Goal: Task Accomplishment & Management: Use online tool/utility

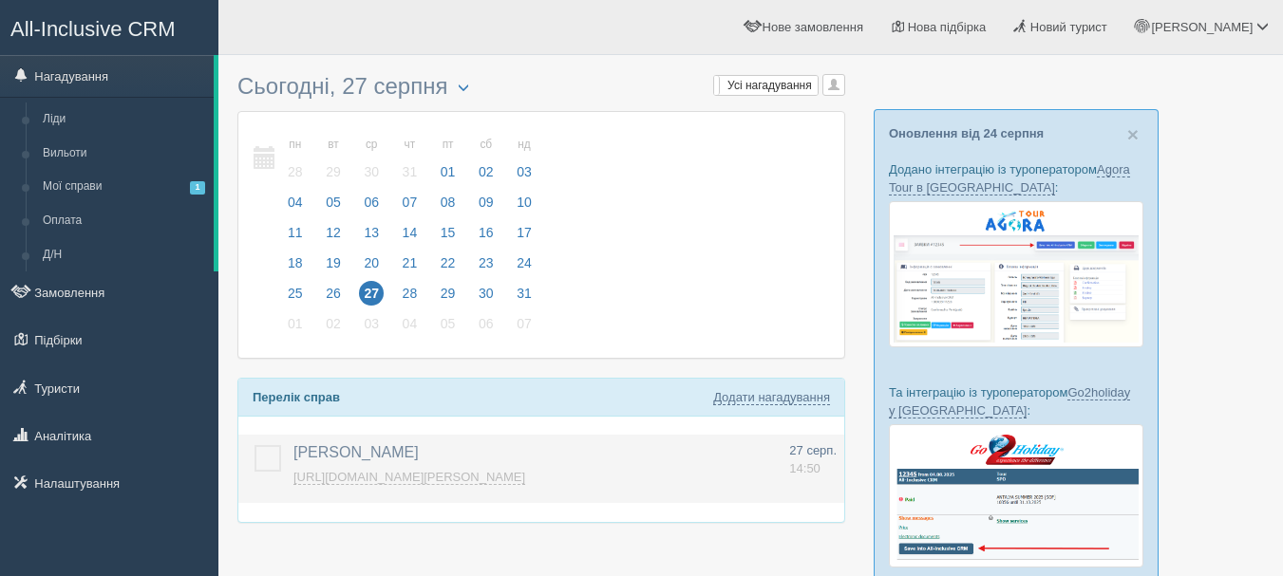
click at [511, 477] on link "https://console.allinclusivecrm.com/trello?cardOpened=8434" at bounding box center [409, 477] width 232 height 15
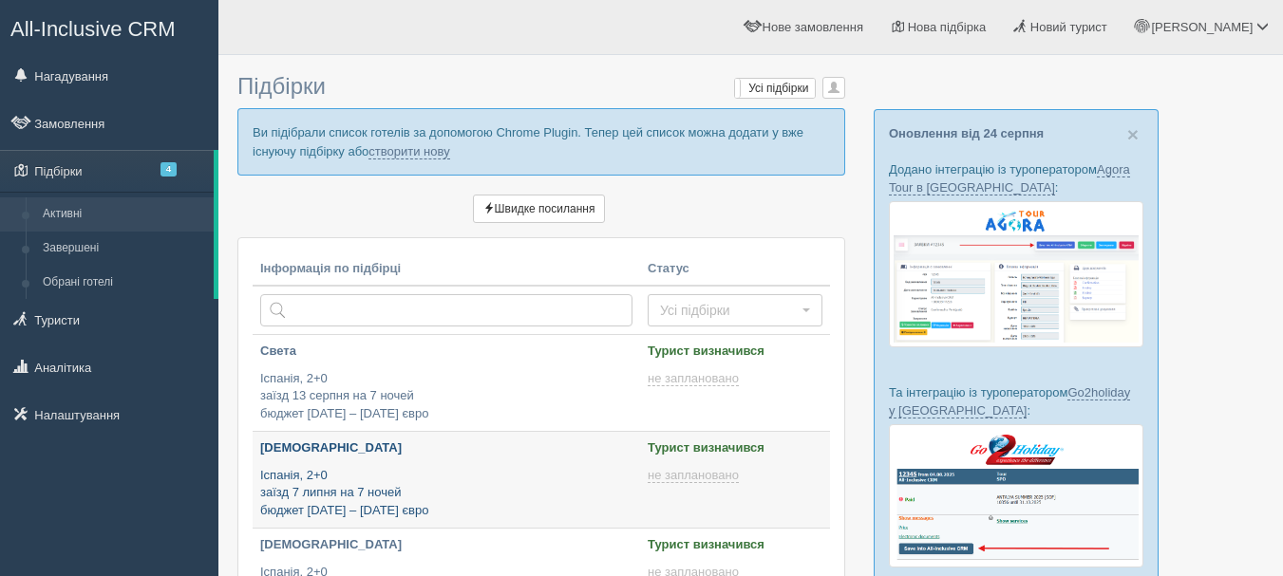
type input "2025-08-27 17:55"
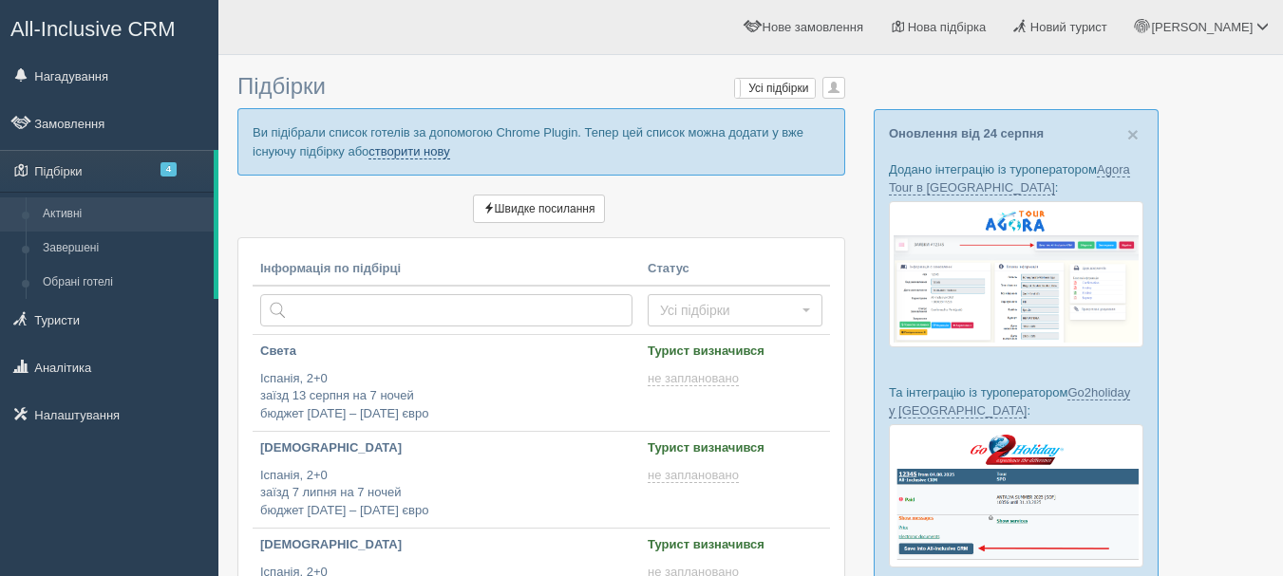
click at [395, 148] on link "створити нову" at bounding box center [408, 151] width 81 height 15
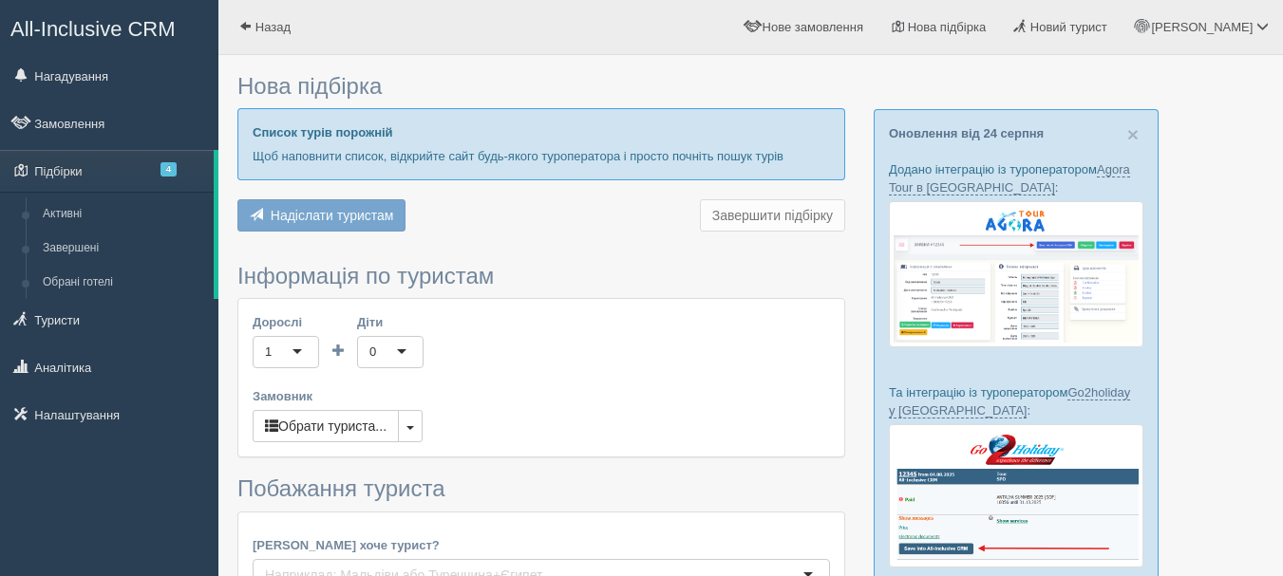
type input "7"
type input "1200"
type input "1300"
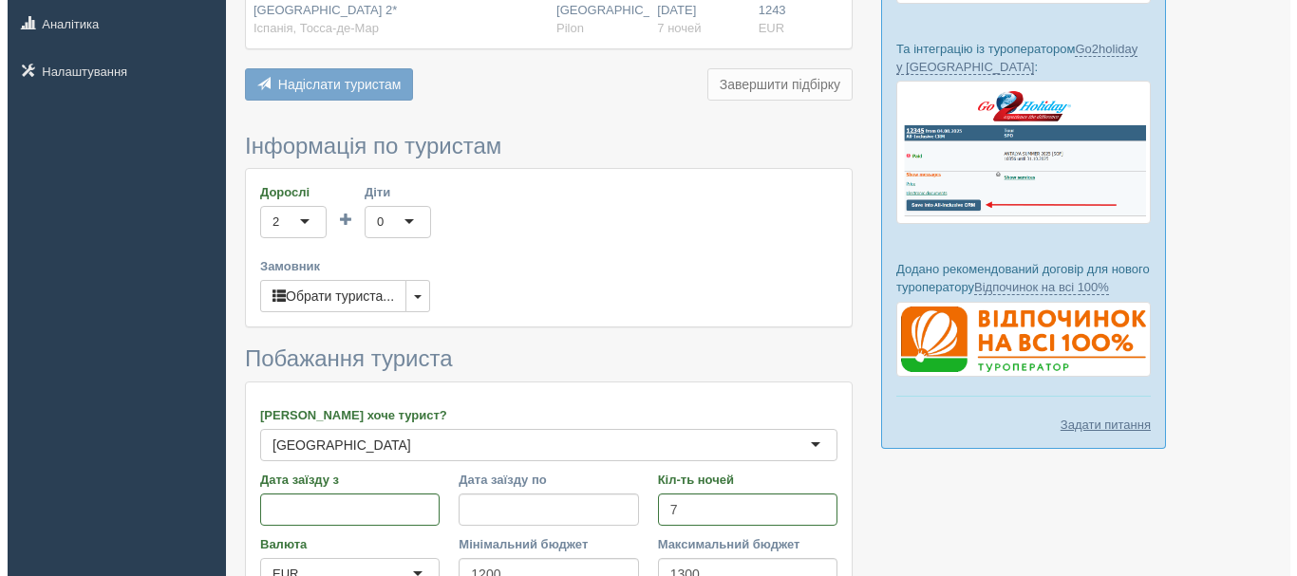
scroll to position [380, 0]
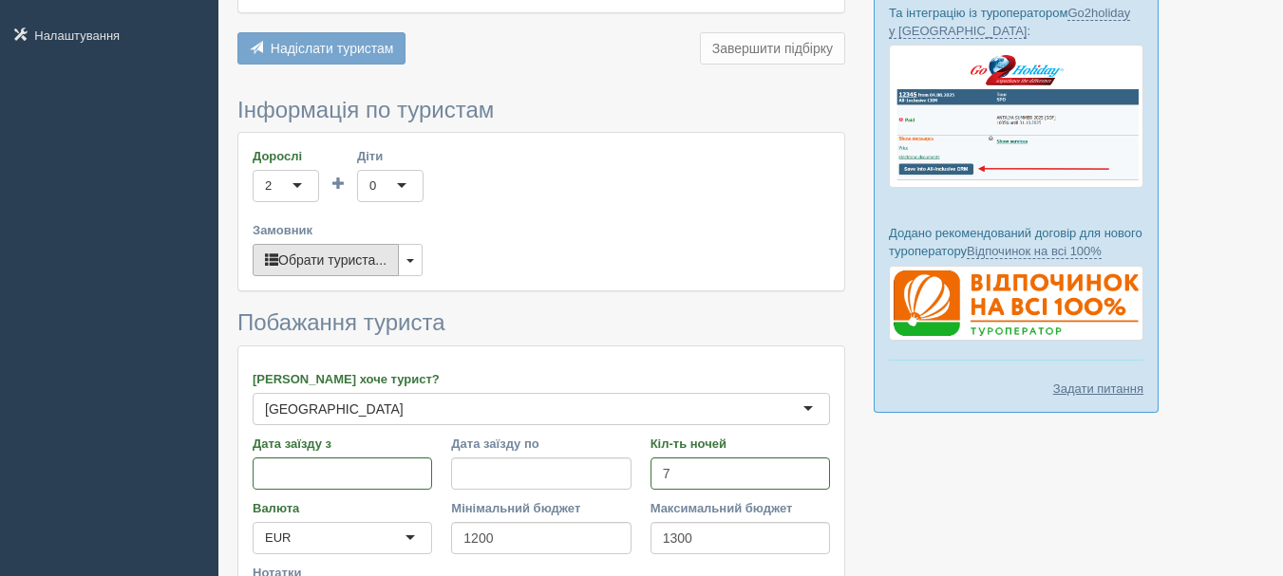
click at [307, 261] on button "Обрати туриста..." at bounding box center [326, 260] width 146 height 32
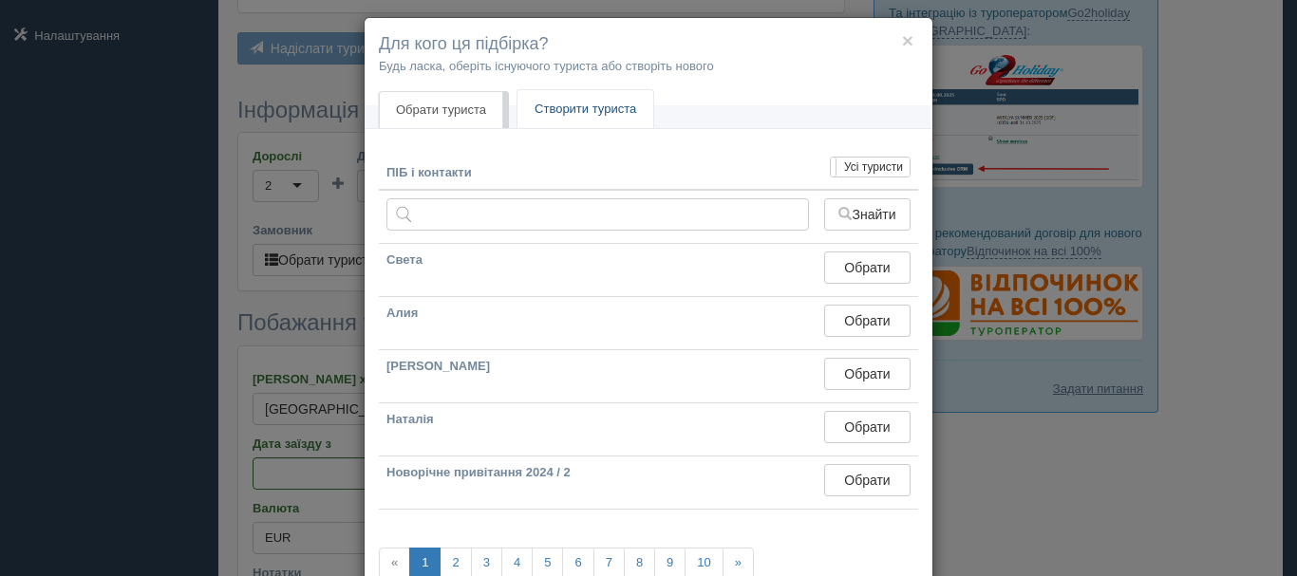
scroll to position [0, 0]
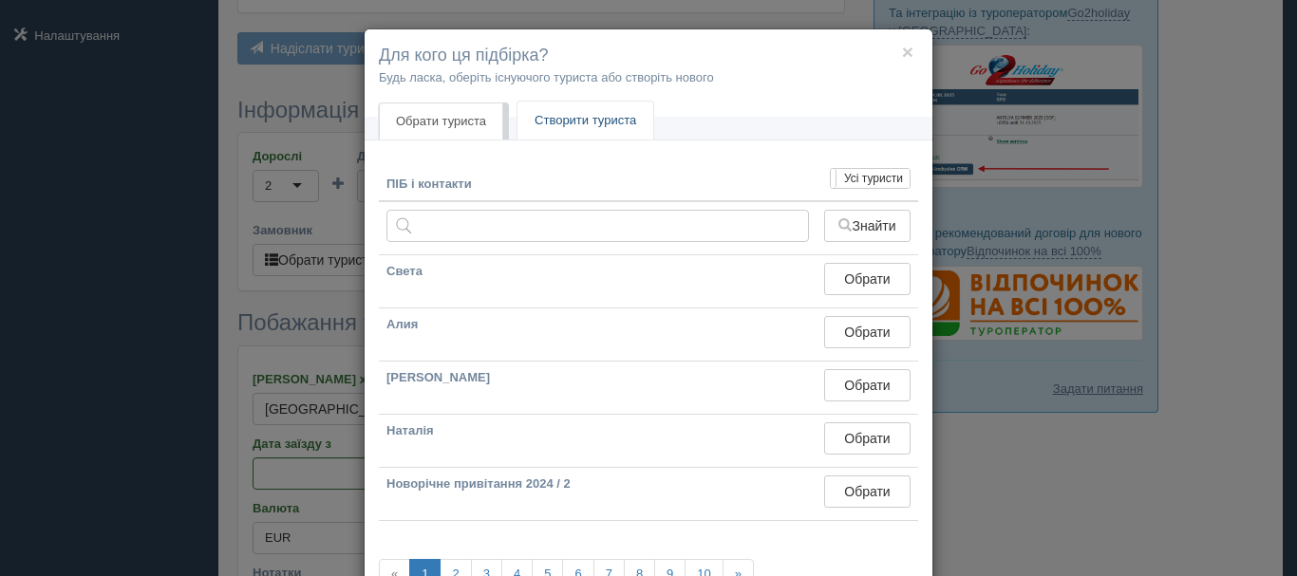
click at [585, 126] on link "Створити туриста" at bounding box center [585, 121] width 136 height 39
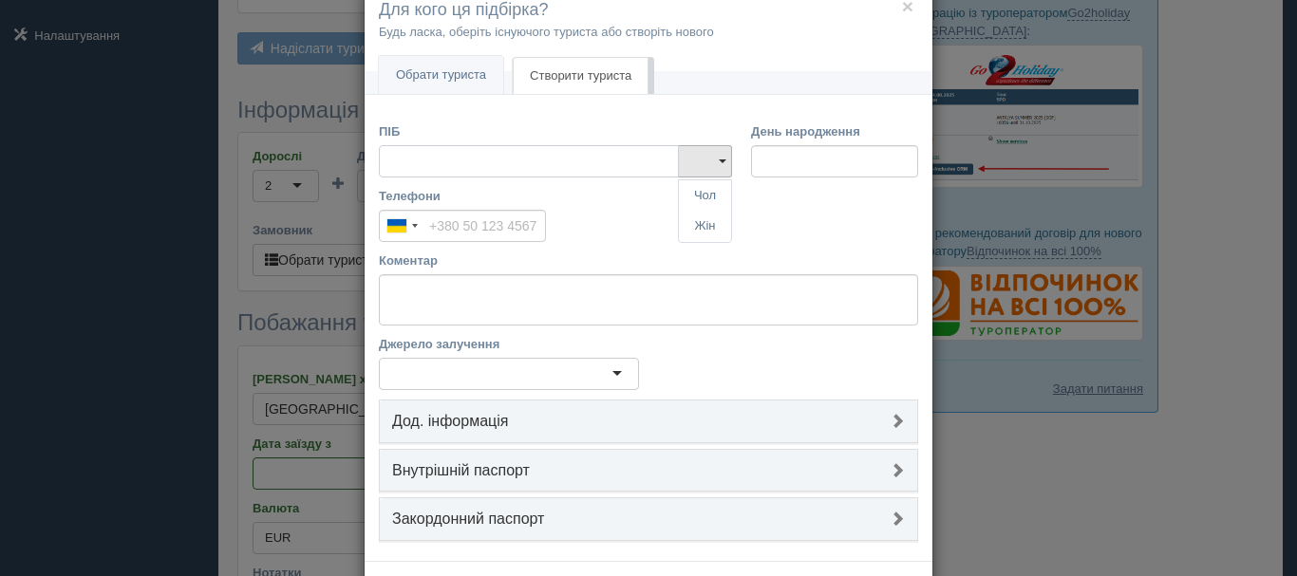
scroll to position [126, 0]
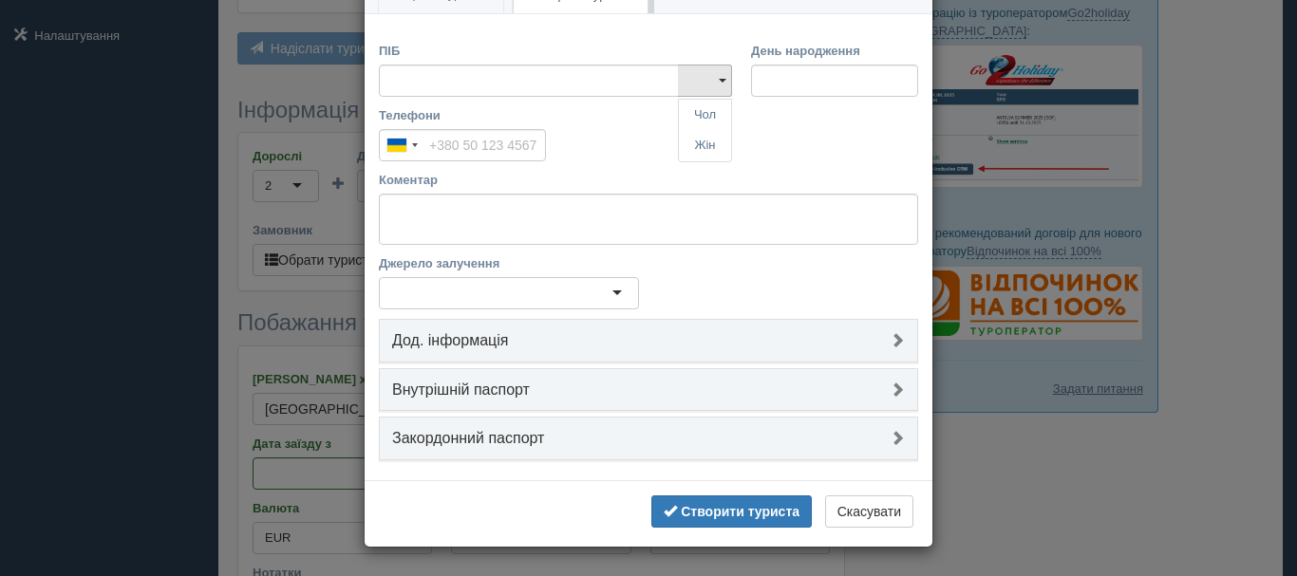
click at [982, 424] on div "× Для кого ця підбірка? Будь ласка, оберіть існуючого туриста або створіть ново…" at bounding box center [648, 288] width 1297 height 576
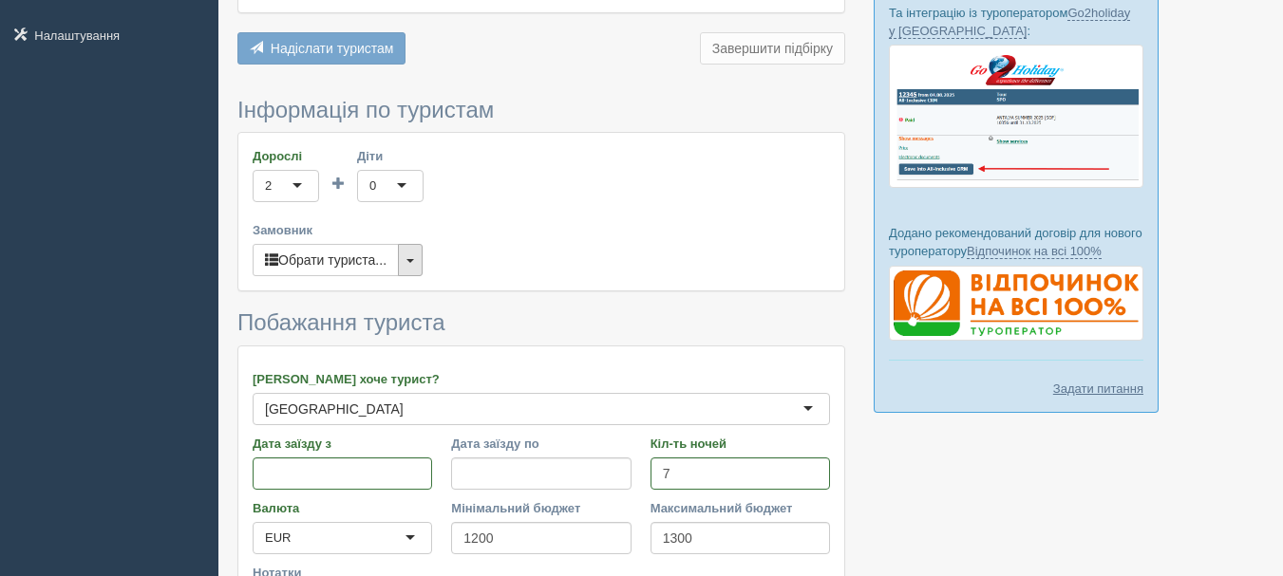
click at [418, 260] on button "button" at bounding box center [410, 260] width 25 height 32
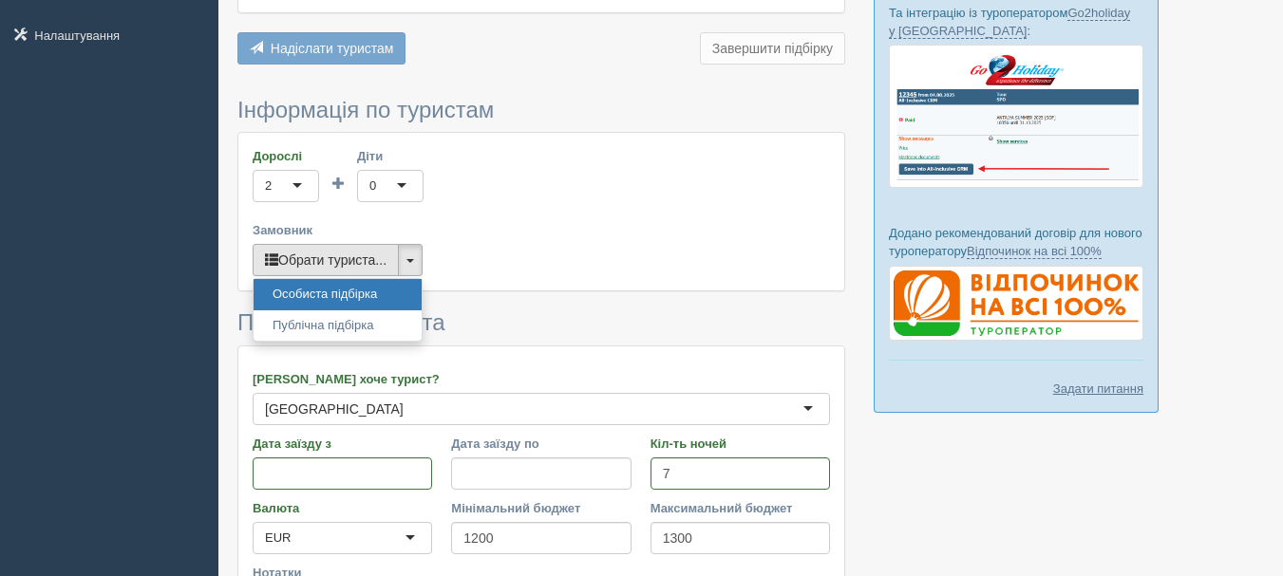
click at [344, 263] on button "Обрати туриста..." at bounding box center [326, 260] width 146 height 32
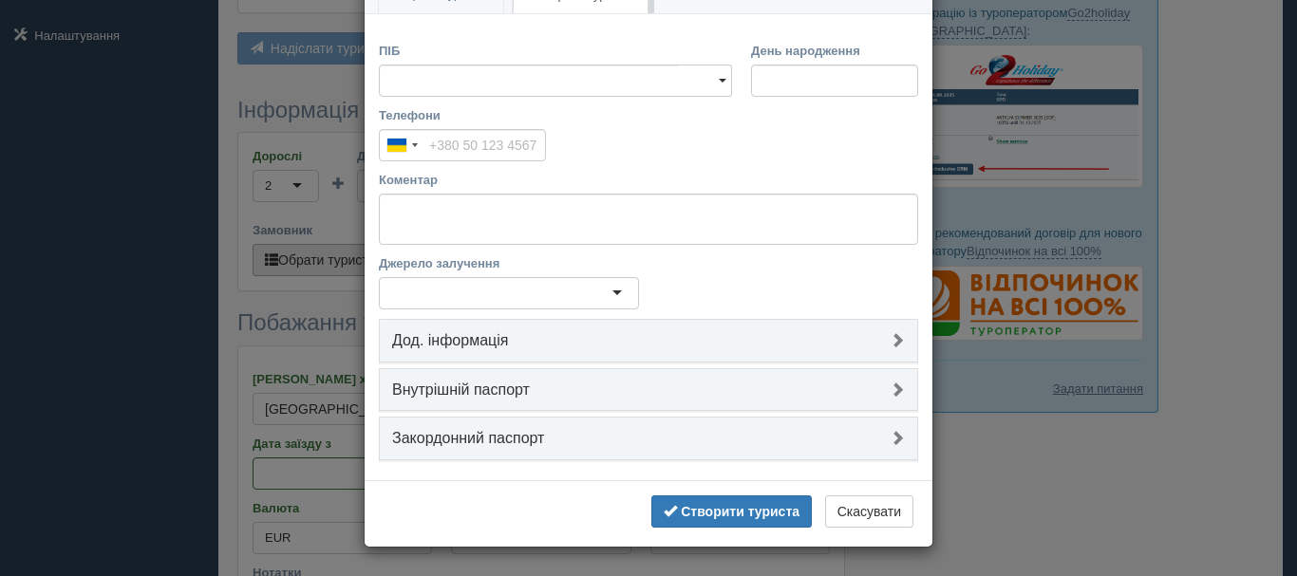
scroll to position [0, 0]
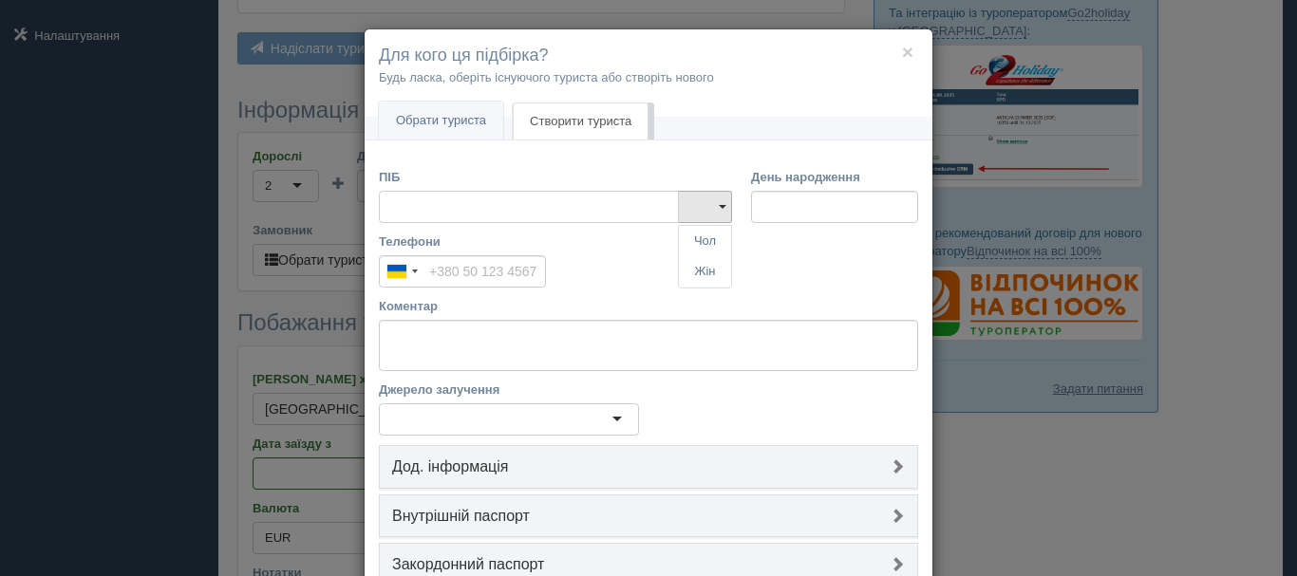
drag, startPoint x: 548, startPoint y: 207, endPoint x: 529, endPoint y: 197, distance: 21.7
click at [530, 197] on input "ПІБ" at bounding box center [529, 207] width 300 height 32
type input "[PERSON_NAME]"
click at [700, 269] on link "Жін" at bounding box center [705, 271] width 52 height 31
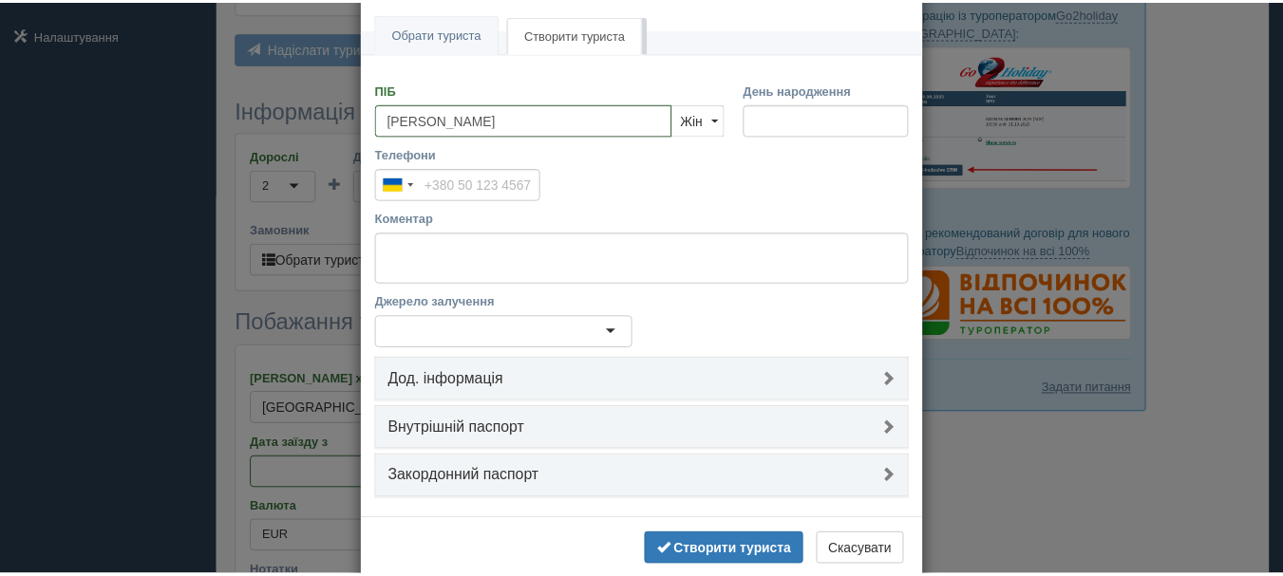
scroll to position [126, 0]
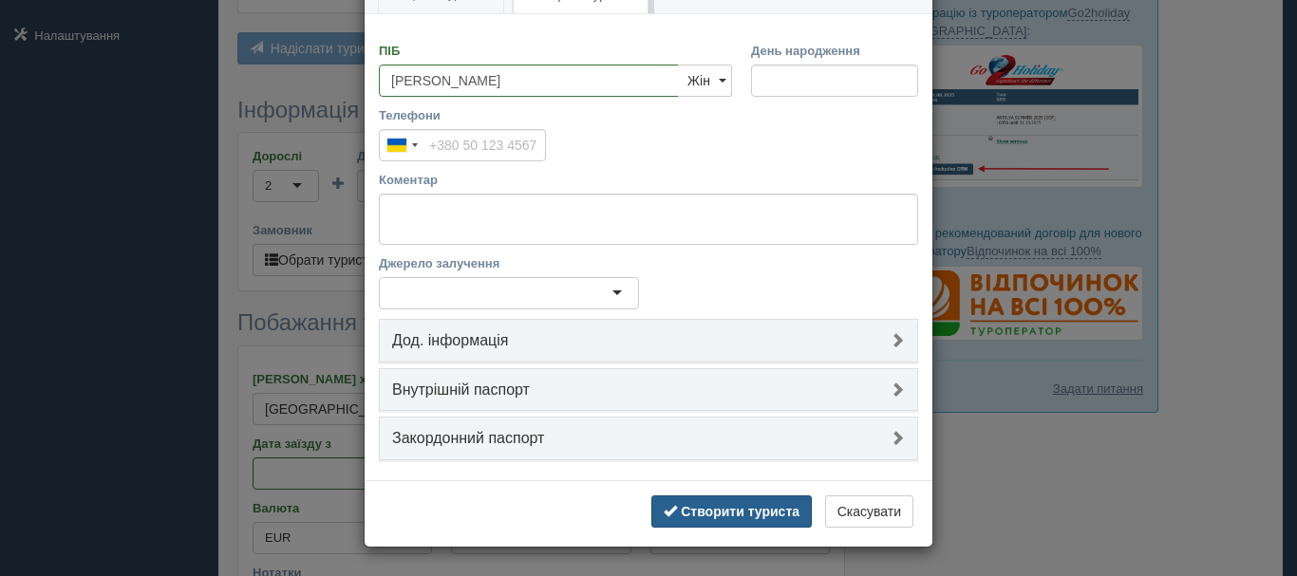
click at [730, 521] on button "Створити туриста" at bounding box center [731, 512] width 160 height 32
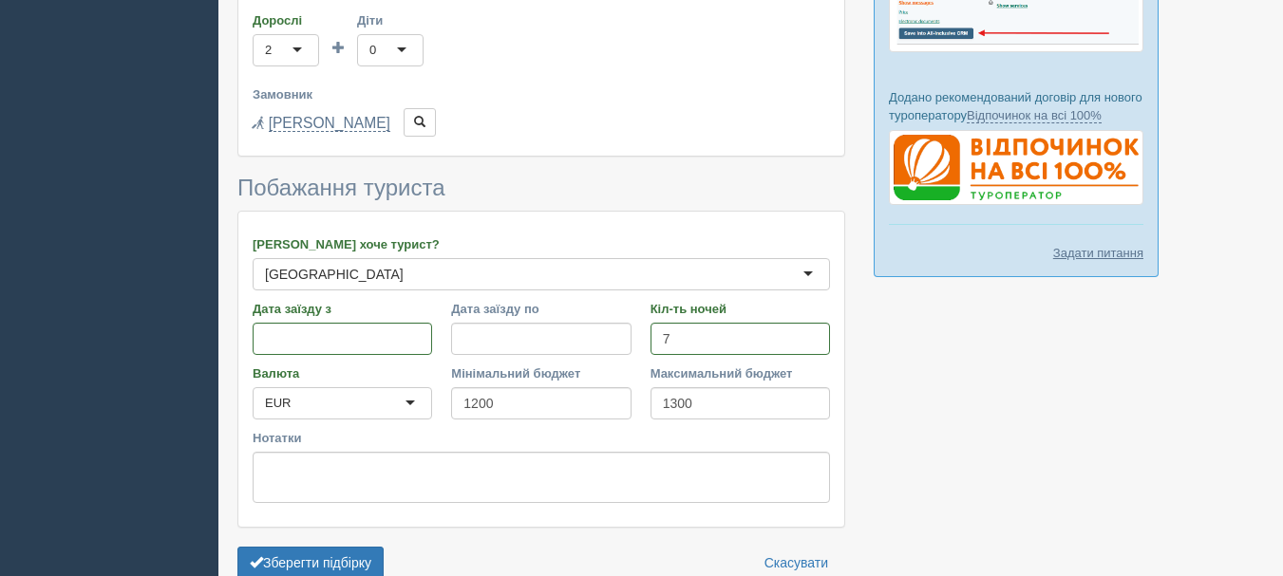
scroll to position [570, 0]
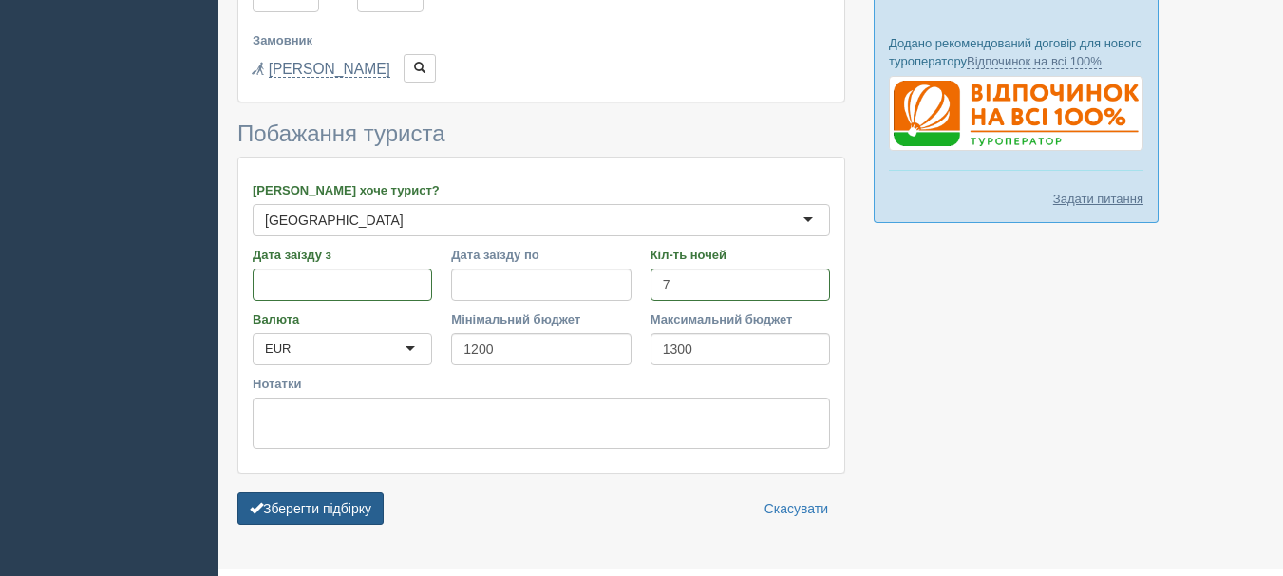
click at [353, 509] on button "Зберегти підбірку" at bounding box center [310, 509] width 146 height 32
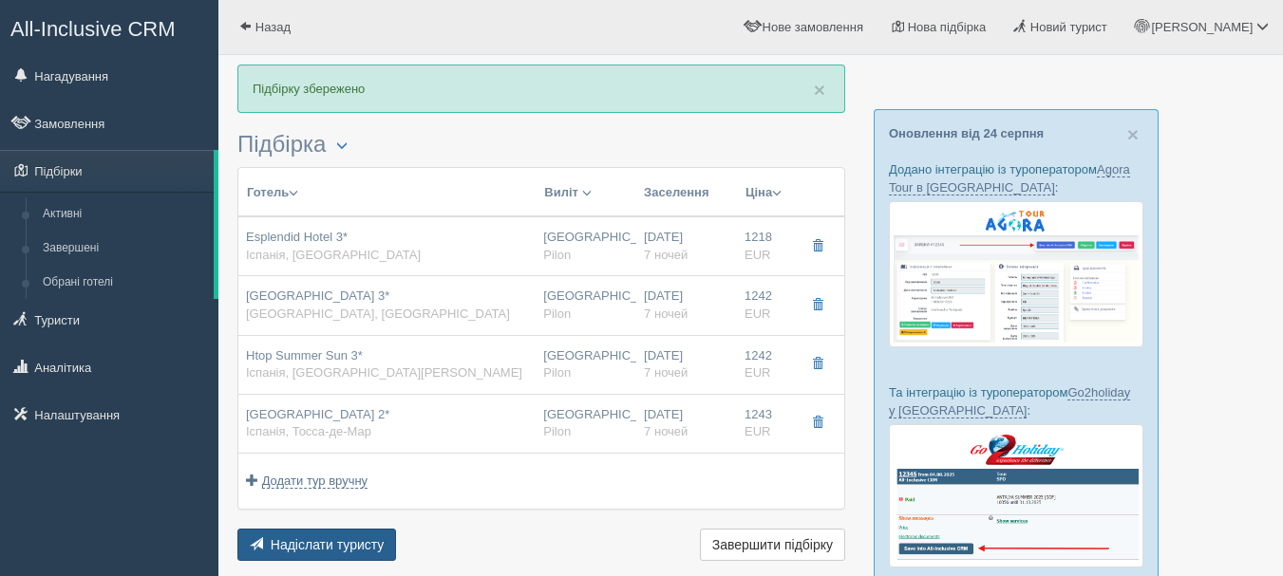
click at [337, 546] on span "Надіслати туристу" at bounding box center [328, 544] width 114 height 15
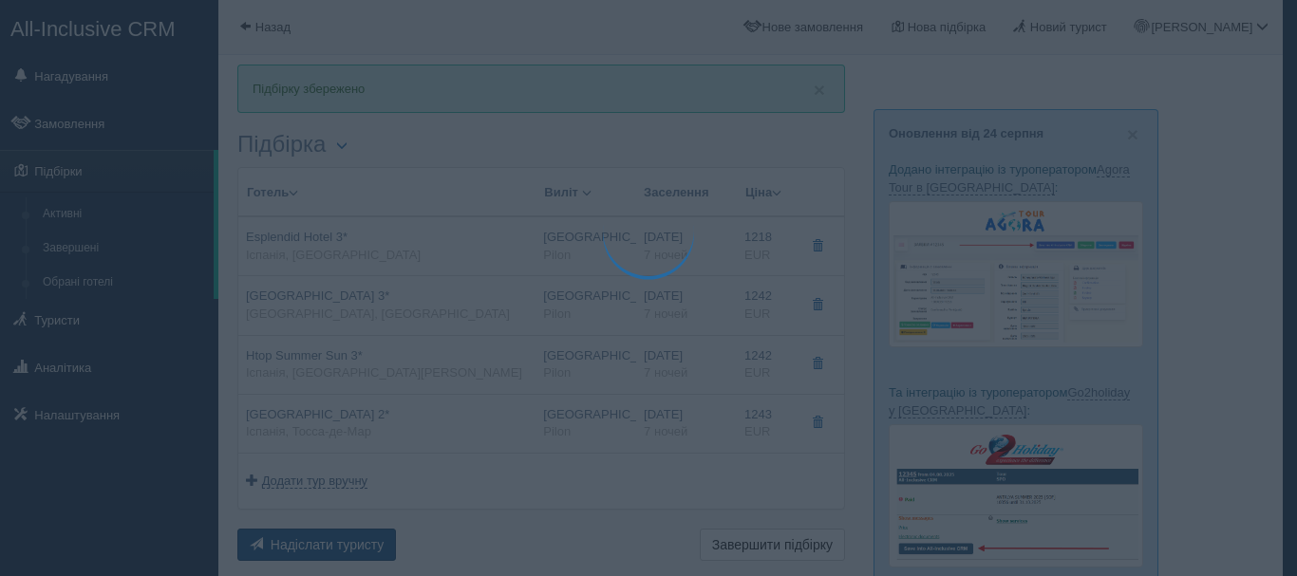
type textarea "🌞 Доброго дня! Пропонуємо Вам розглянути такі варіанти: 🌎 Іспанія, Бланес 🏩 Гот…"
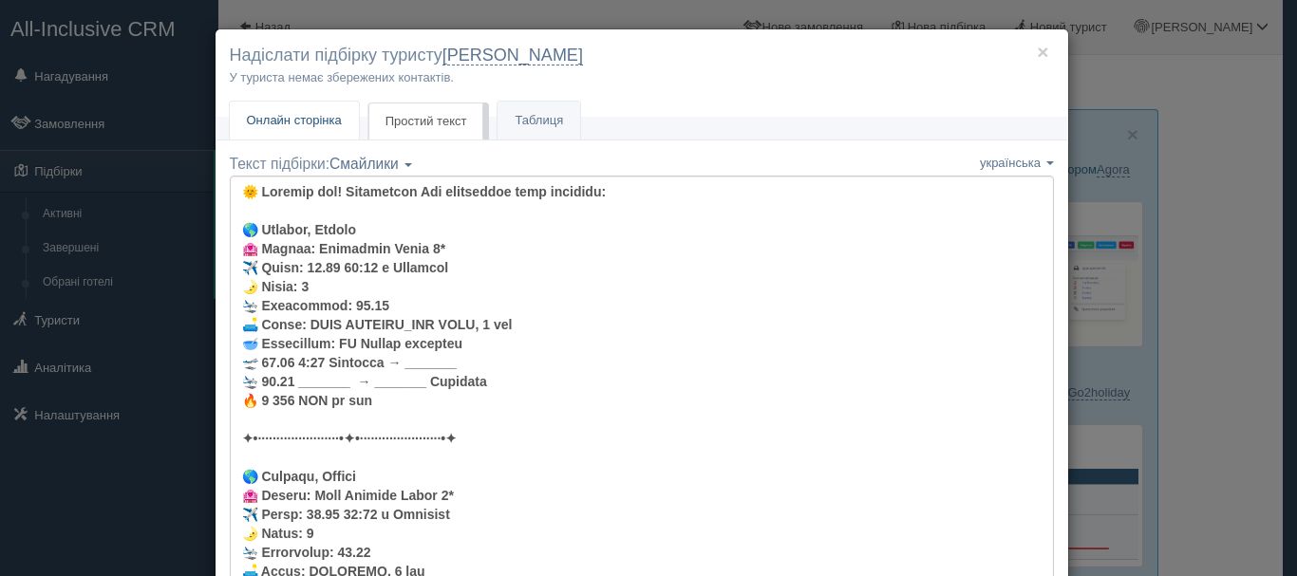
click at [325, 116] on span "Онлайн сторінка" at bounding box center [294, 120] width 95 height 14
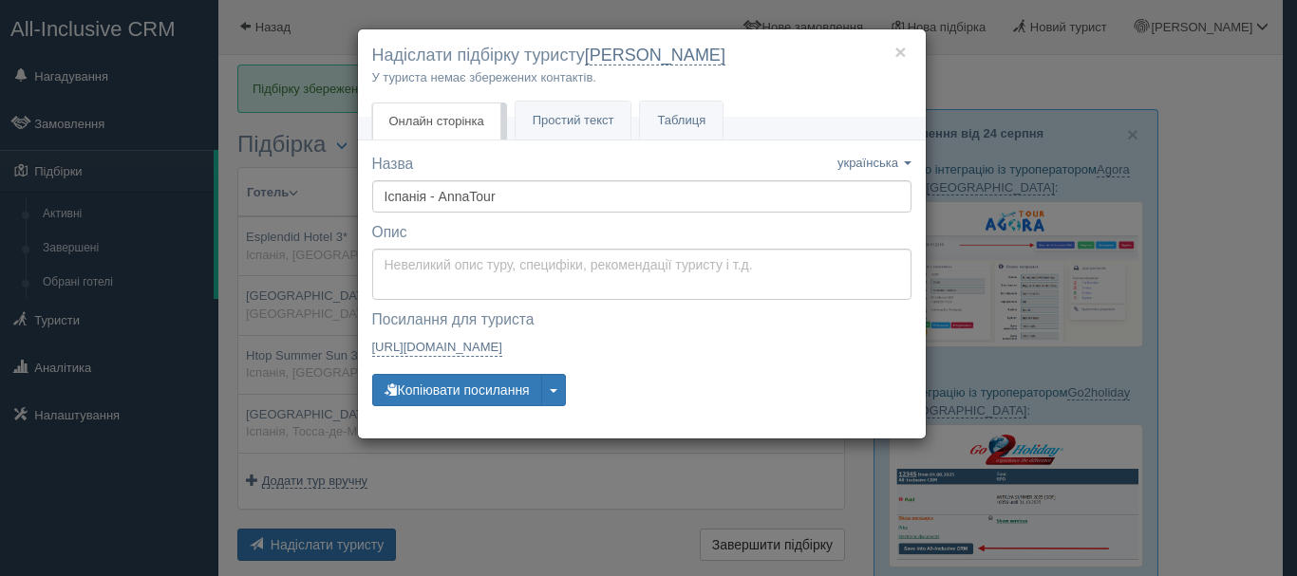
click at [431, 500] on div "× Надіслати підбірку туристу Ліза У туриста немає збережених контактів. Онлайн …" at bounding box center [648, 288] width 1297 height 576
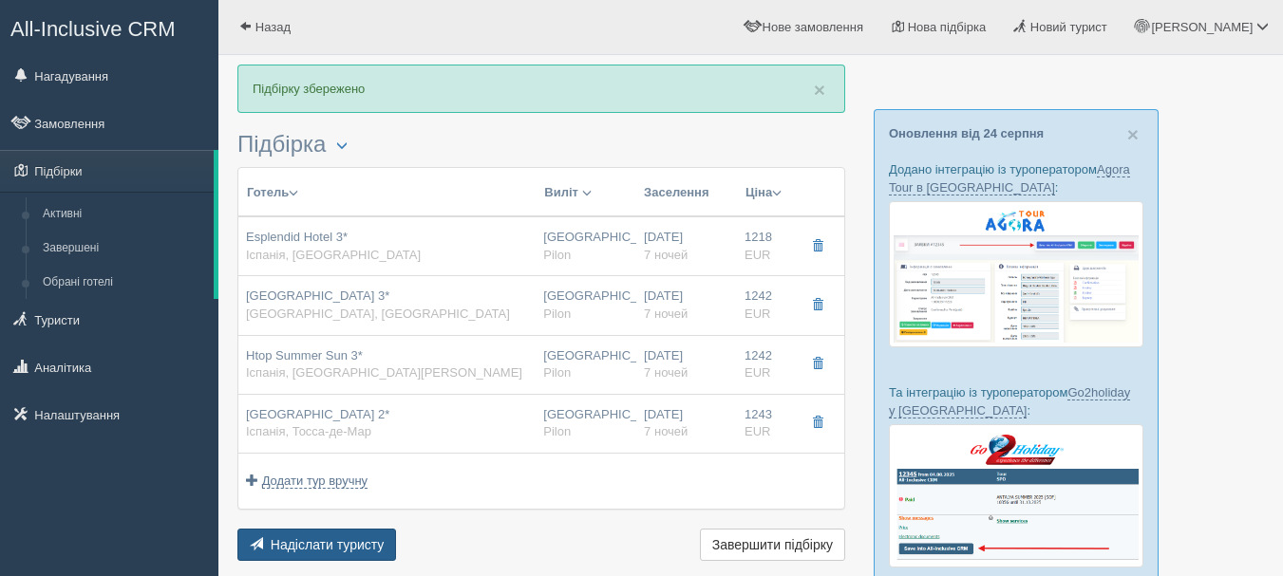
click at [356, 549] on span "Надіслати туристу" at bounding box center [328, 544] width 114 height 15
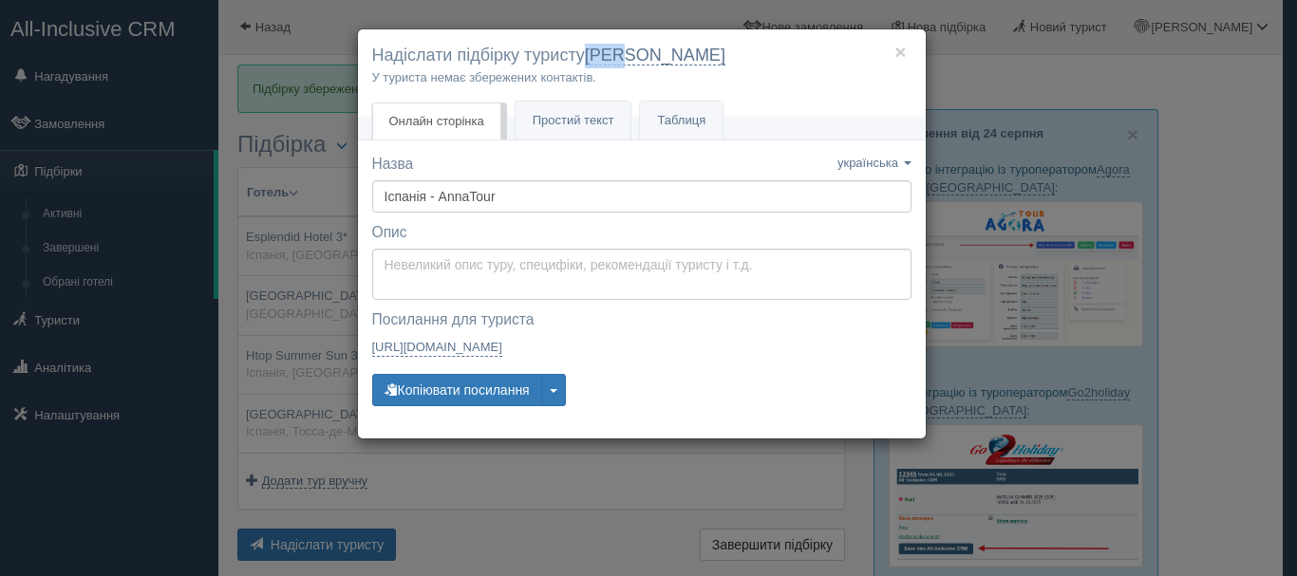
drag, startPoint x: 640, startPoint y: 60, endPoint x: 584, endPoint y: 60, distance: 56.0
click at [584, 60] on h4 "Надіслати підбірку туристу Ліза" at bounding box center [641, 56] width 539 height 25
click at [632, 57] on h4 "Надіслати підбірку туристу Ліза" at bounding box center [641, 56] width 539 height 25
click at [502, 347] on link "https://tourist.allinclusivecrm.com/a/3817406522/7410655623/MZtRqUgauM" at bounding box center [437, 347] width 130 height 19
click at [940, 84] on div "× Надіслати підбірку туристу Ліза У туриста немає збережених контактів. Онлайн …" at bounding box center [648, 288] width 1297 height 576
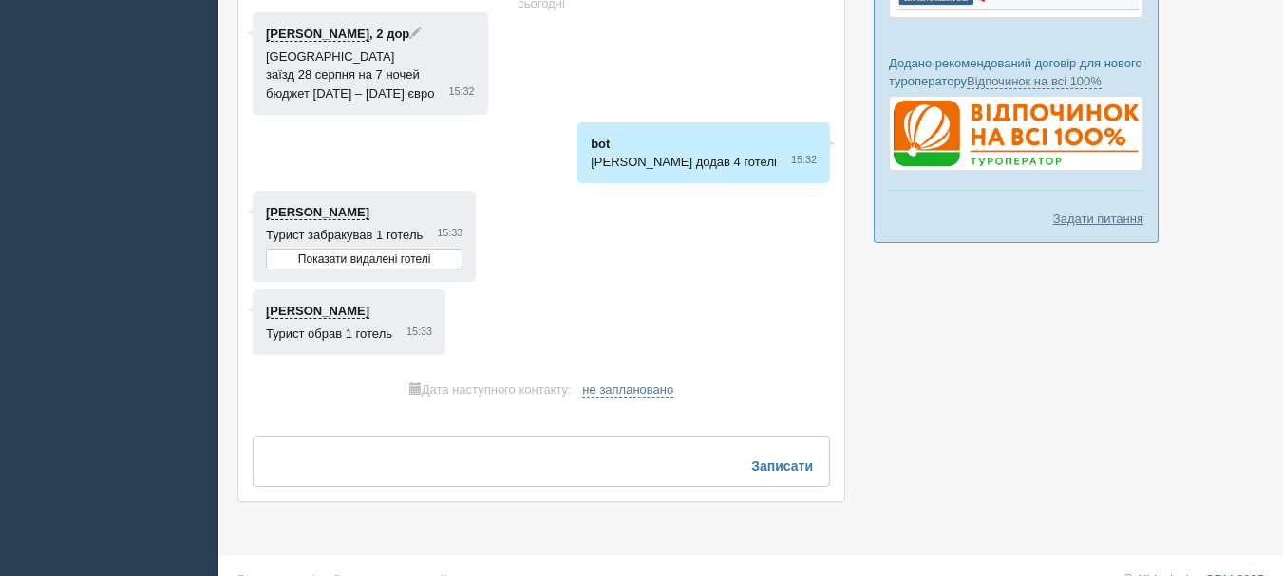
scroll to position [580, 0]
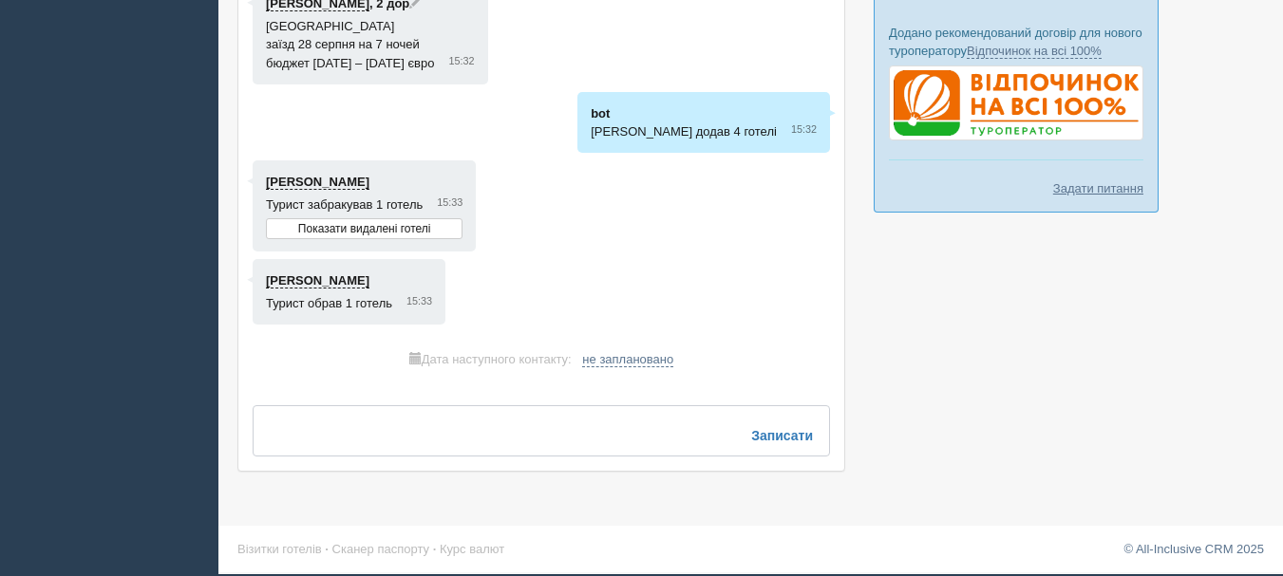
click at [626, 432] on textarea at bounding box center [541, 430] width 577 height 51
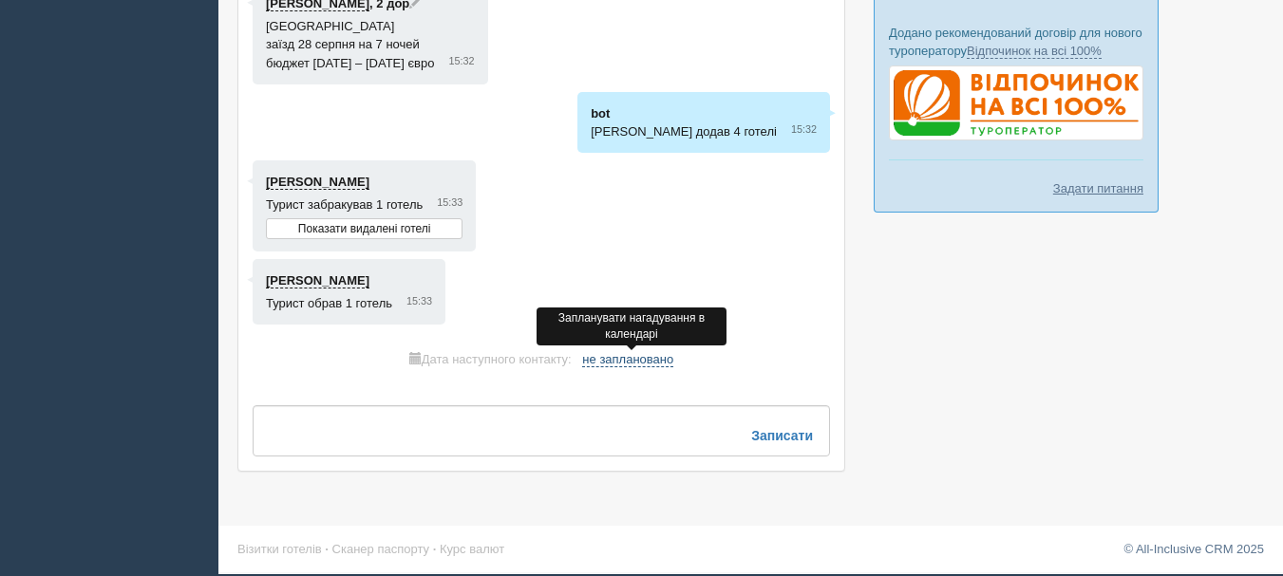
click at [635, 365] on span "не заплановано" at bounding box center [627, 359] width 91 height 15
select select "16"
select select "30"
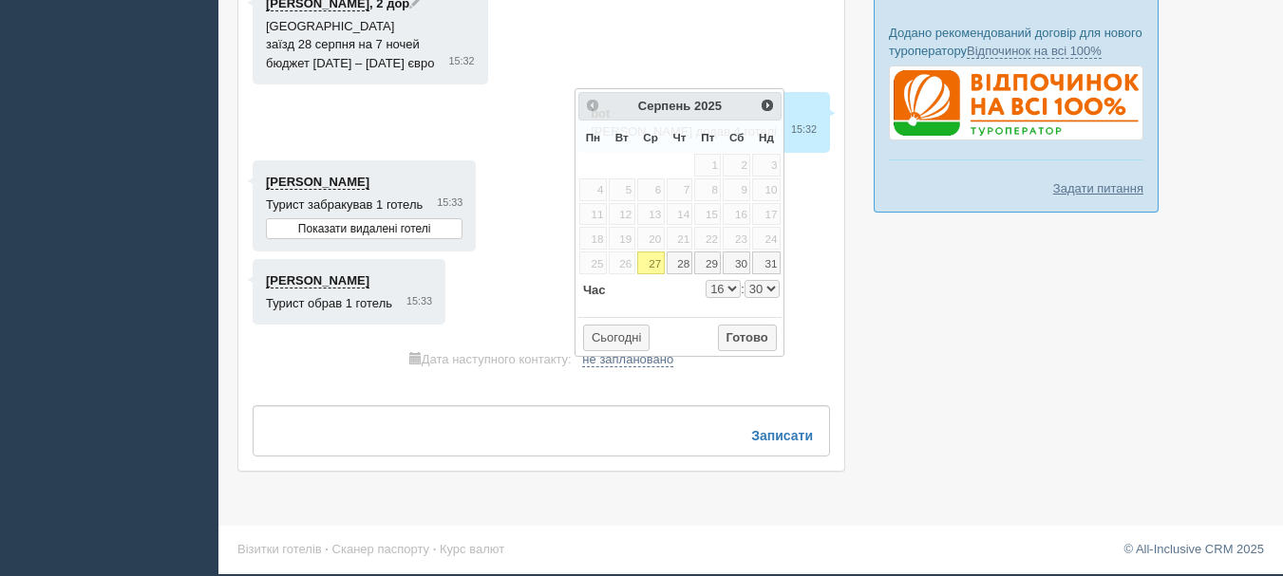
click at [649, 390] on div "сьогодні Ліза , 2 дор Іспанія заїзд 28 серпня на 7 ночей бюджет 1200 – 1300 євр…" at bounding box center [541, 210] width 606 height 521
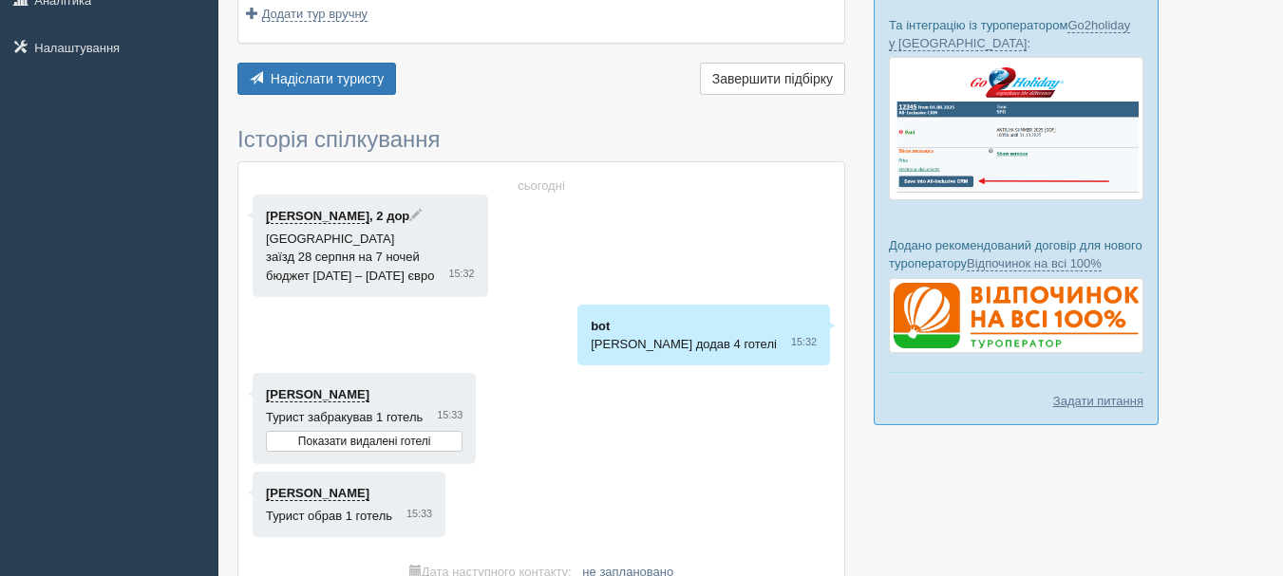
scroll to position [390, 0]
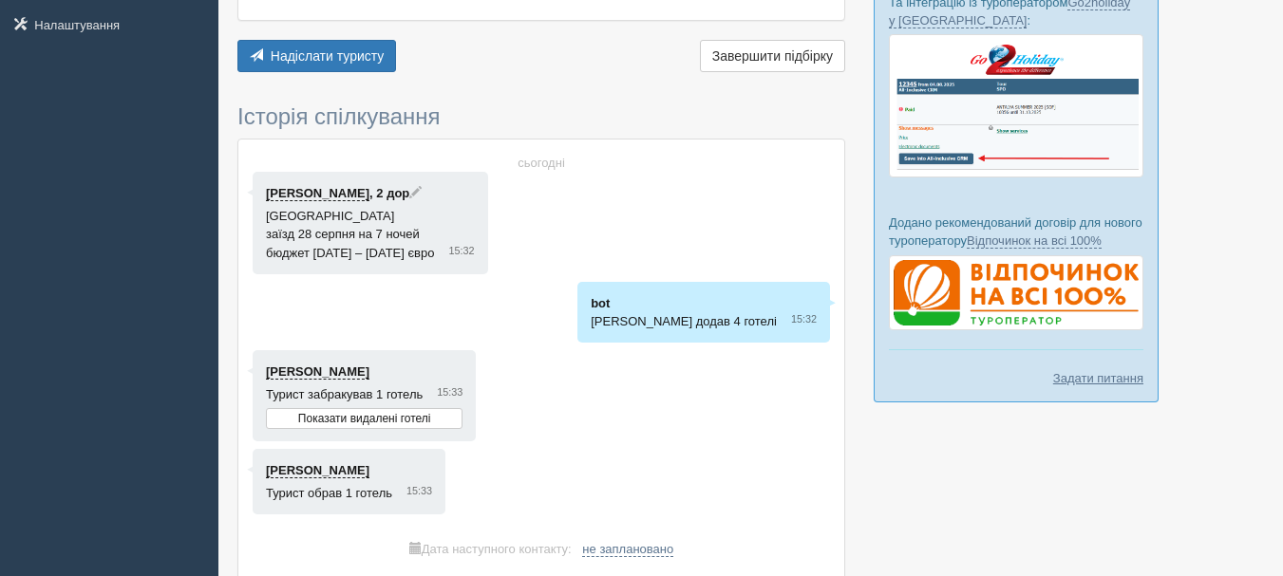
drag, startPoint x: 310, startPoint y: 220, endPoint x: 338, endPoint y: 221, distance: 27.5
click at [338, 221] on div "Ліза , 2 дор Іспанія заїзд 28 серпня на 7 ночей бюджет 1200 – 1300 євро 15:32" at bounding box center [370, 223] width 235 height 102
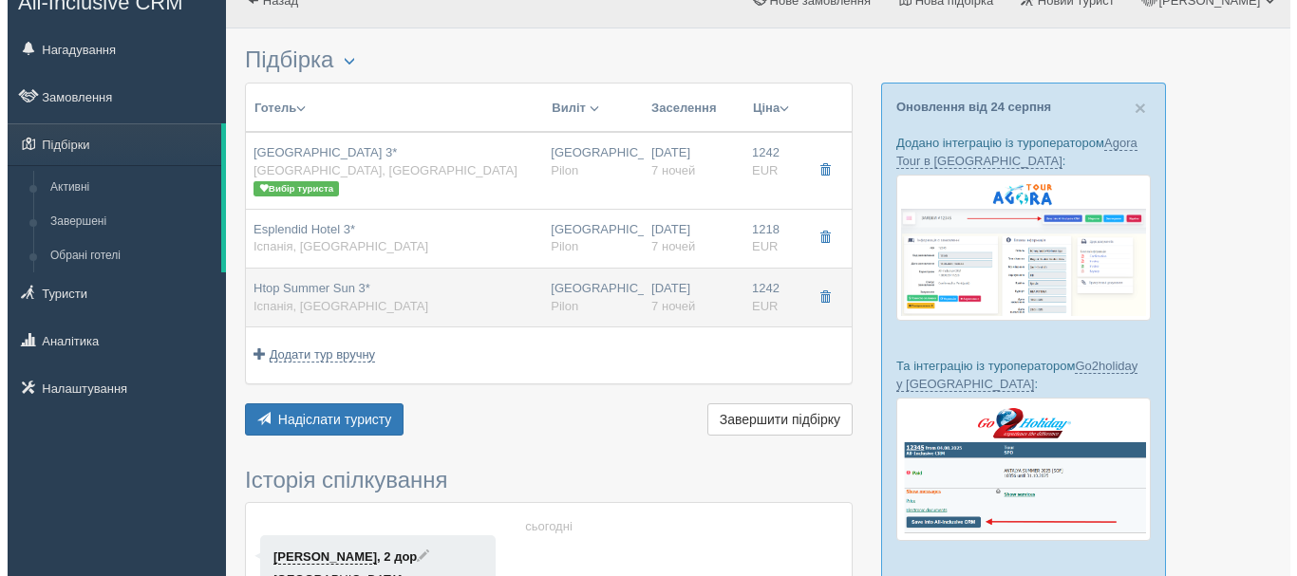
scroll to position [0, 0]
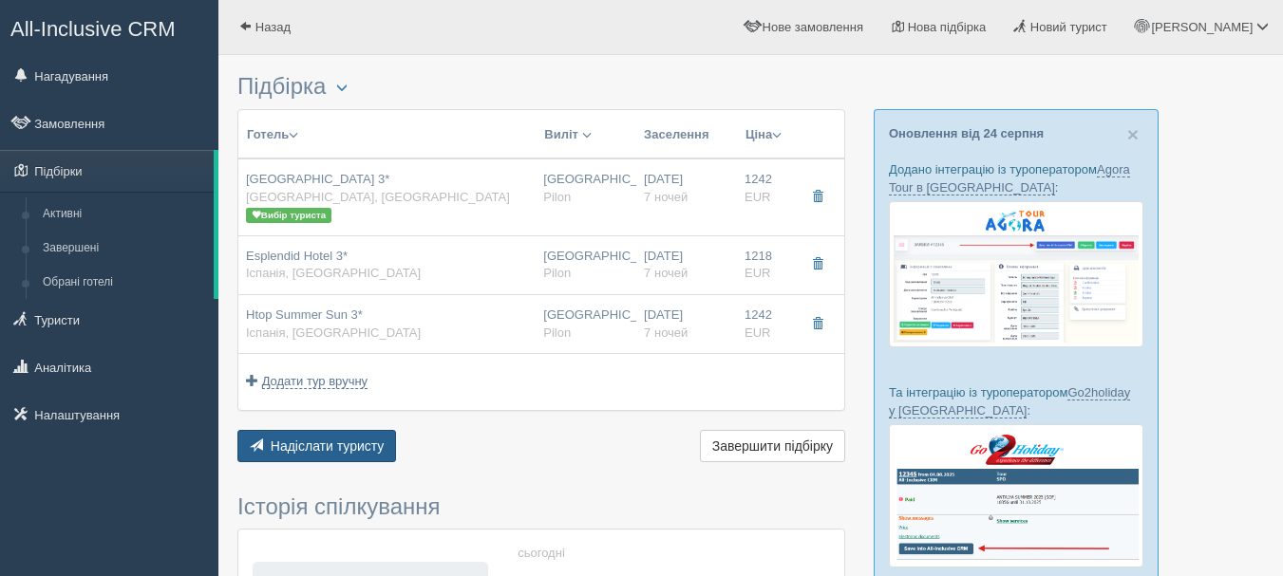
click at [338, 448] on span "Надіслати туристу" at bounding box center [328, 446] width 114 height 15
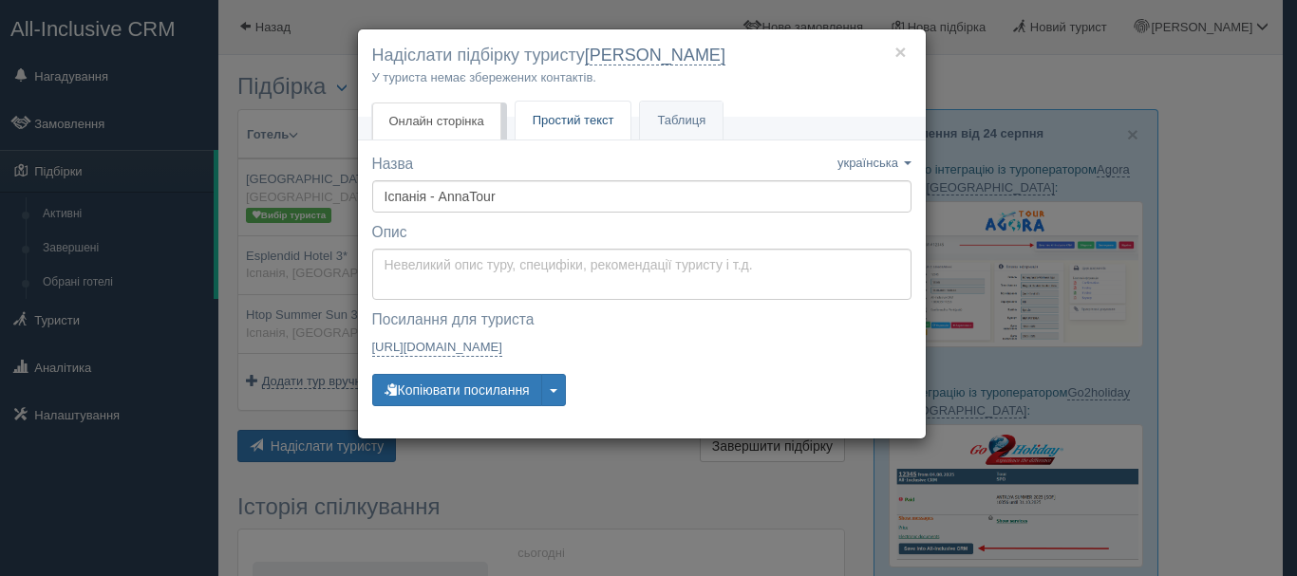
click at [598, 112] on link "Простий текст Текст" at bounding box center [574, 121] width 116 height 39
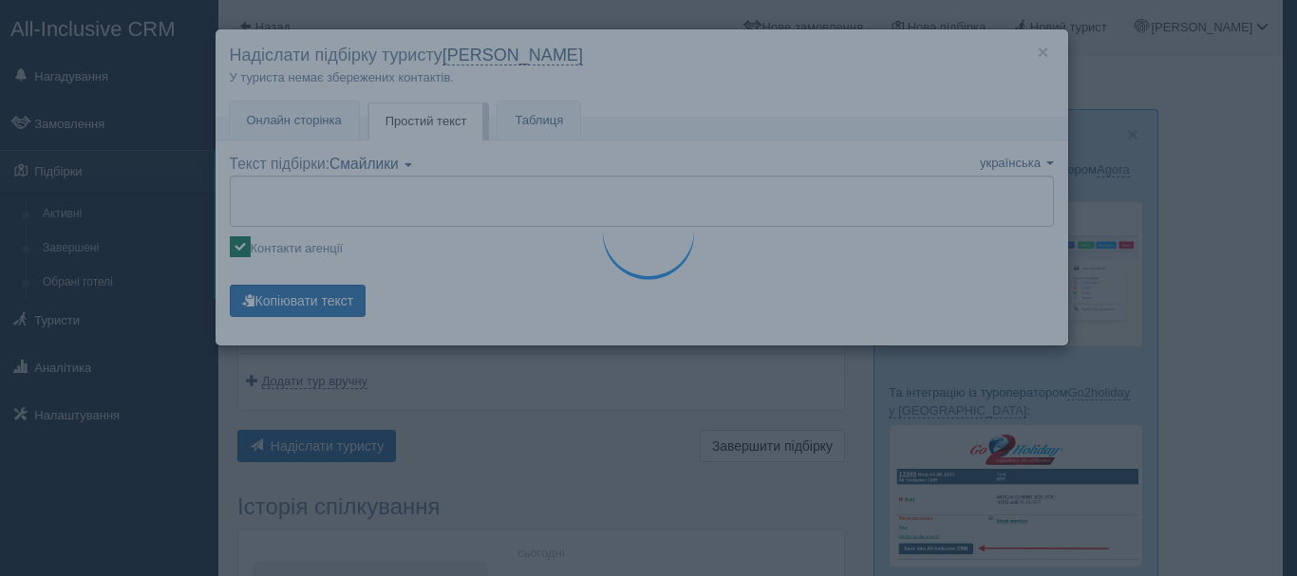
type textarea "🌞 Доброго дня! Пропонуємо Вам розглянути такі варіанти: 🌎 Іспанія, Калеля 🏩 Гот…"
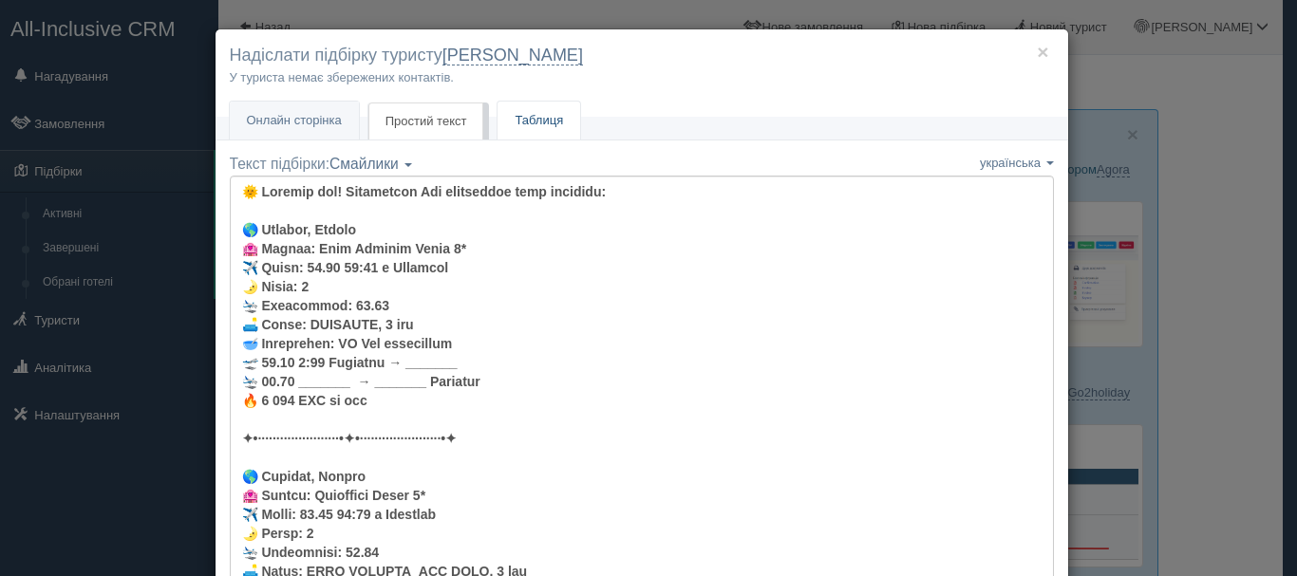
click at [526, 124] on link "Таблиця" at bounding box center [538, 121] width 83 height 39
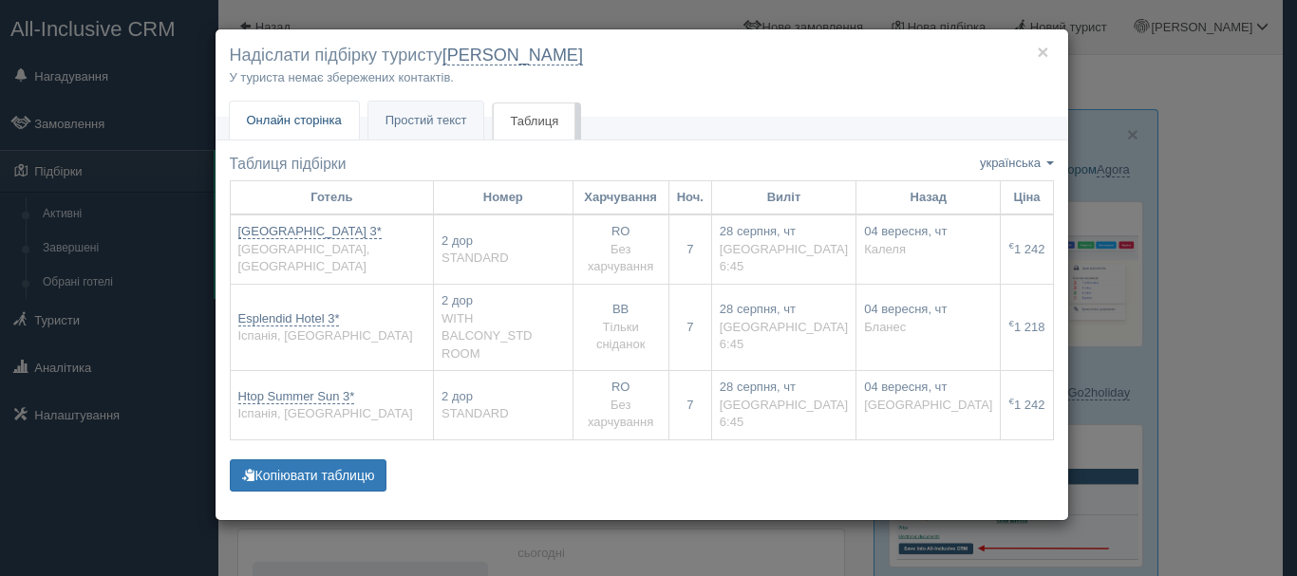
click at [317, 111] on link "Онлайн сторінка Онлайн" at bounding box center [294, 121] width 129 height 39
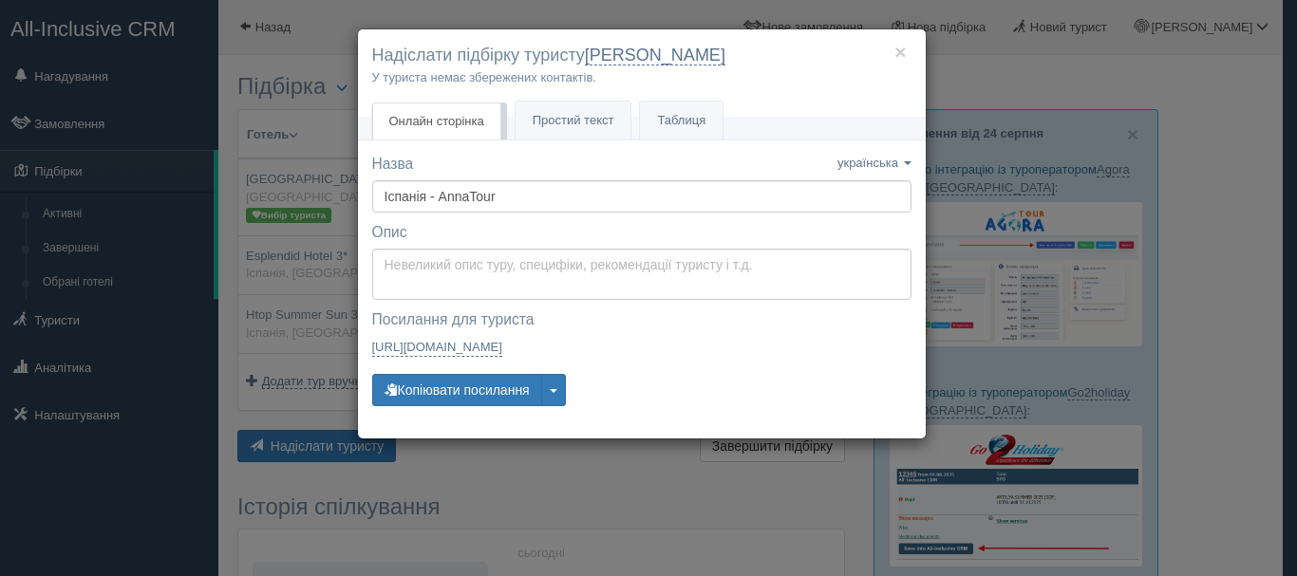
click at [342, 116] on div "× Надіслати підбірку туристу Ліза У туриста немає збережених контактів. Онлайн …" at bounding box center [648, 288] width 1297 height 576
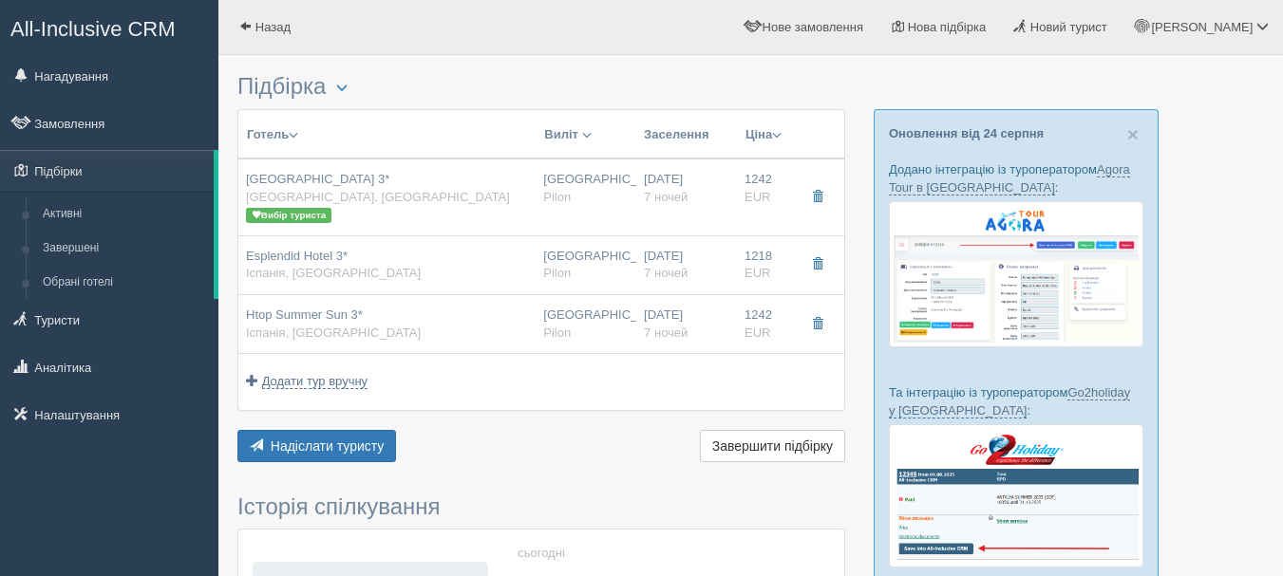
click at [167, 31] on span "All-Inclusive CRM" at bounding box center [92, 29] width 165 height 24
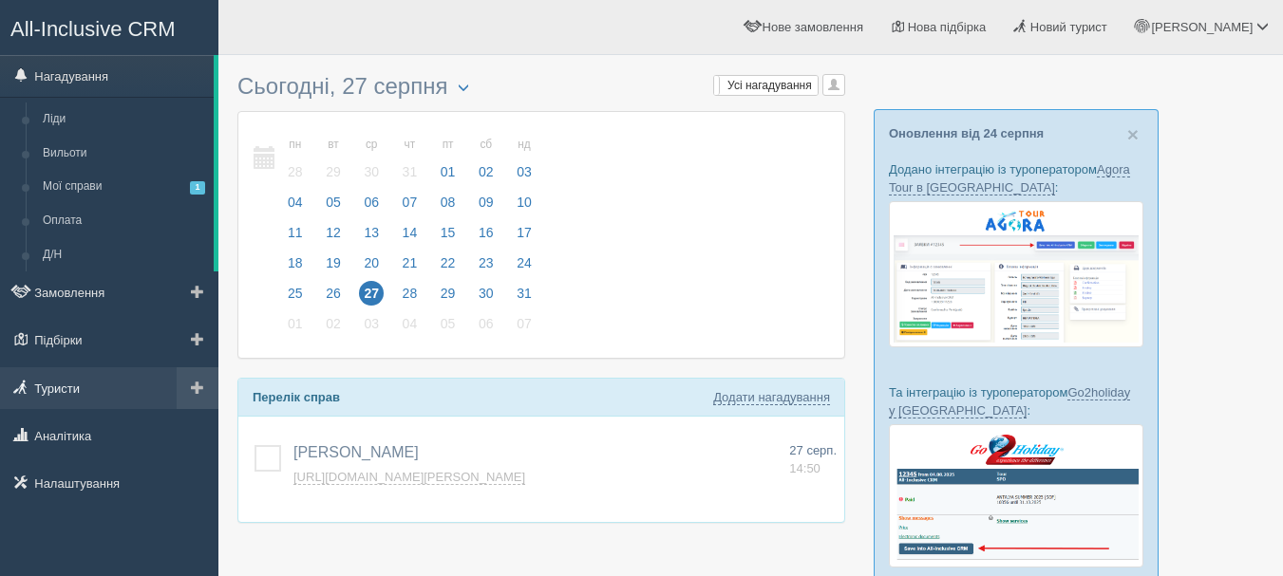
click at [95, 380] on link "Туристи" at bounding box center [109, 388] width 218 height 42
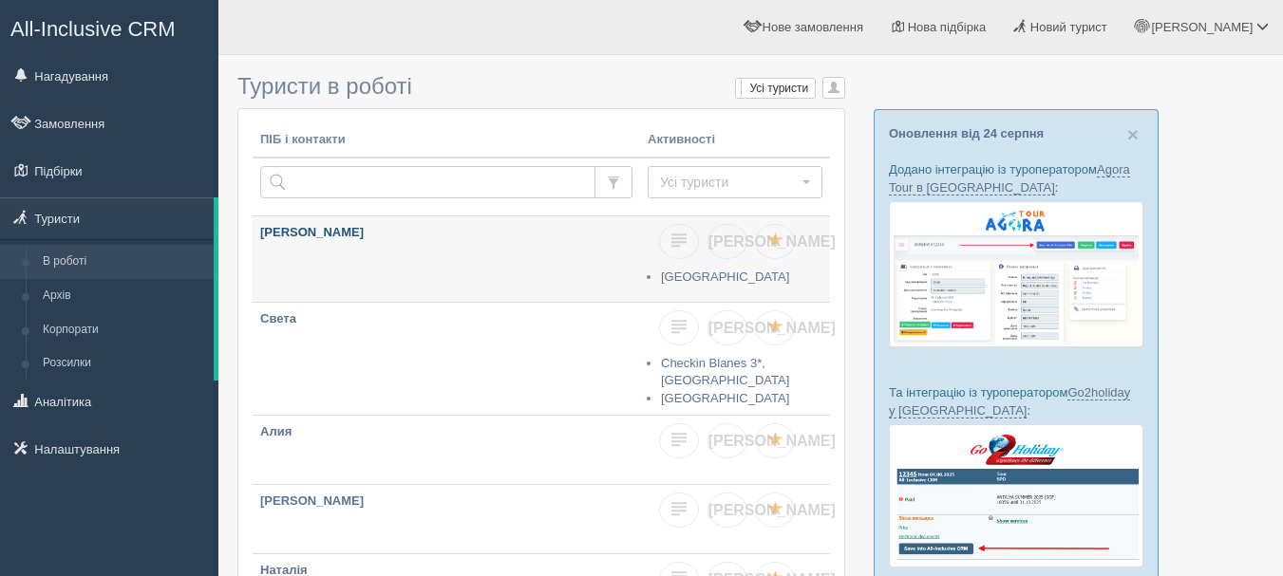
click at [398, 238] on p "[PERSON_NAME]" at bounding box center [446, 233] width 372 height 18
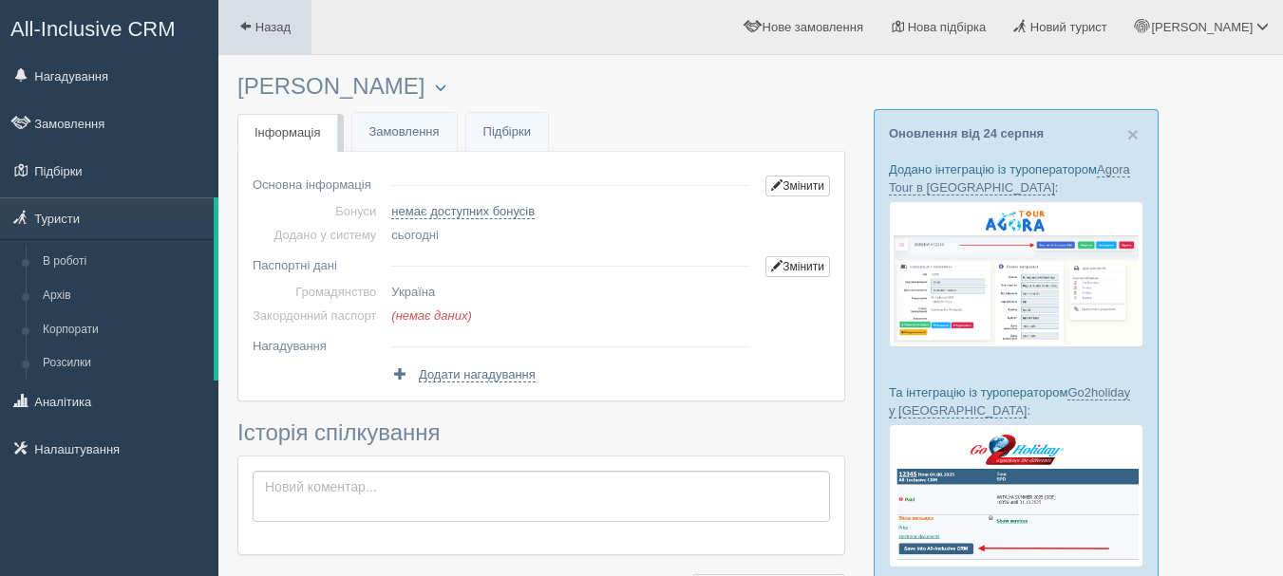
click at [274, 43] on link "Назад" at bounding box center [264, 27] width 93 height 54
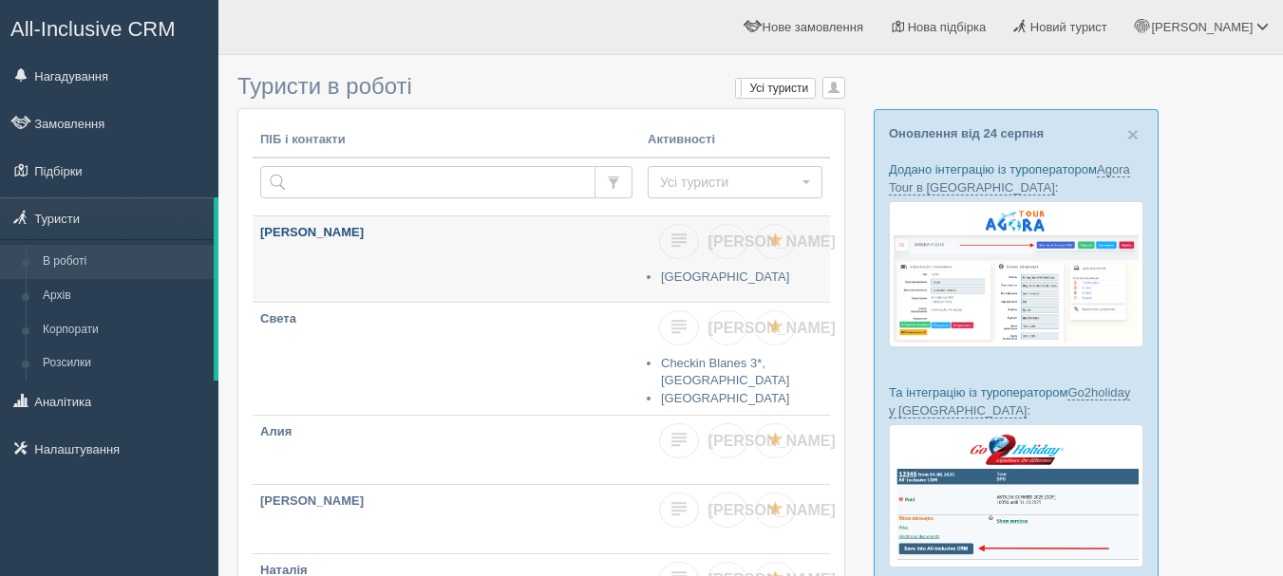
click at [352, 259] on link "[PERSON_NAME]" at bounding box center [446, 258] width 387 height 85
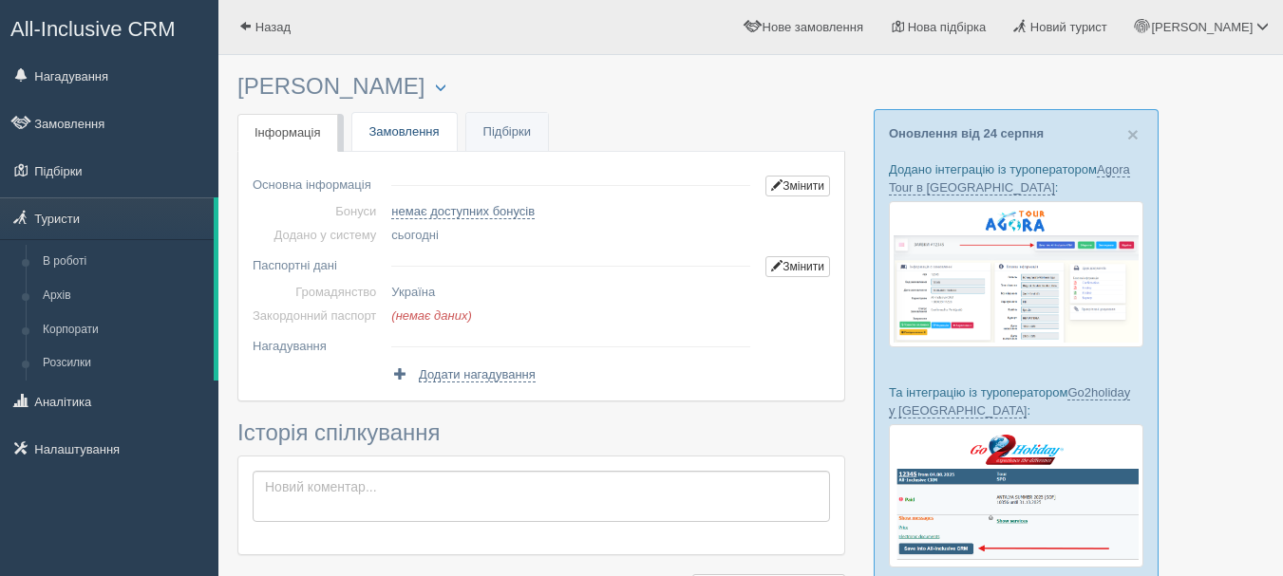
click at [400, 135] on link "Замовлення" at bounding box center [404, 132] width 104 height 39
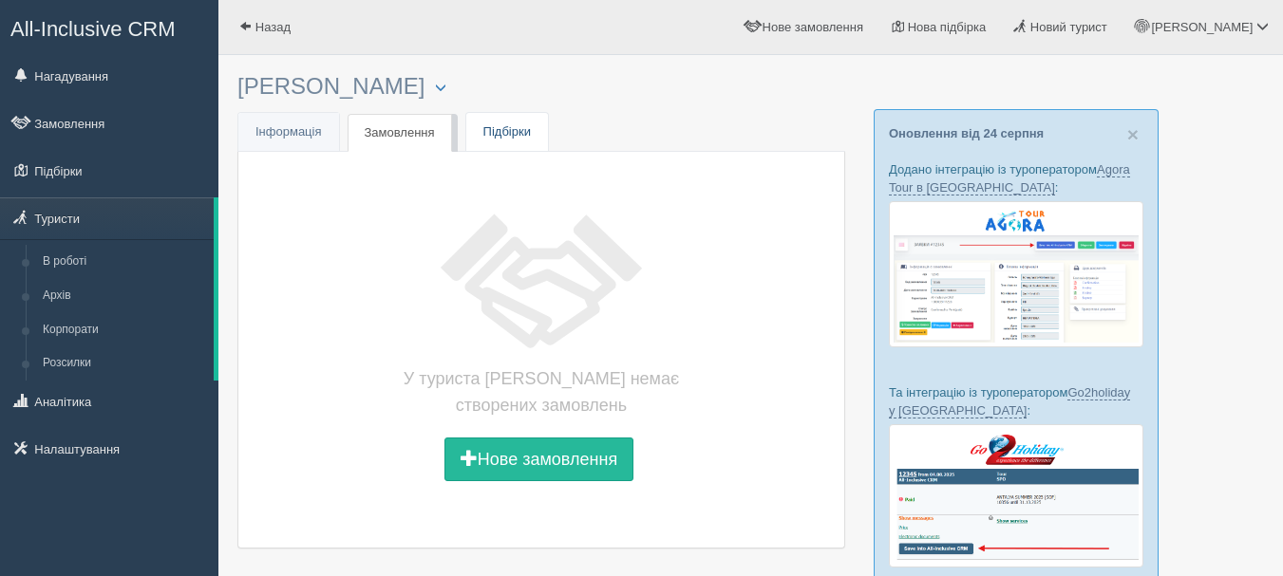
click at [497, 136] on link "Підбірки" at bounding box center [507, 132] width 82 height 39
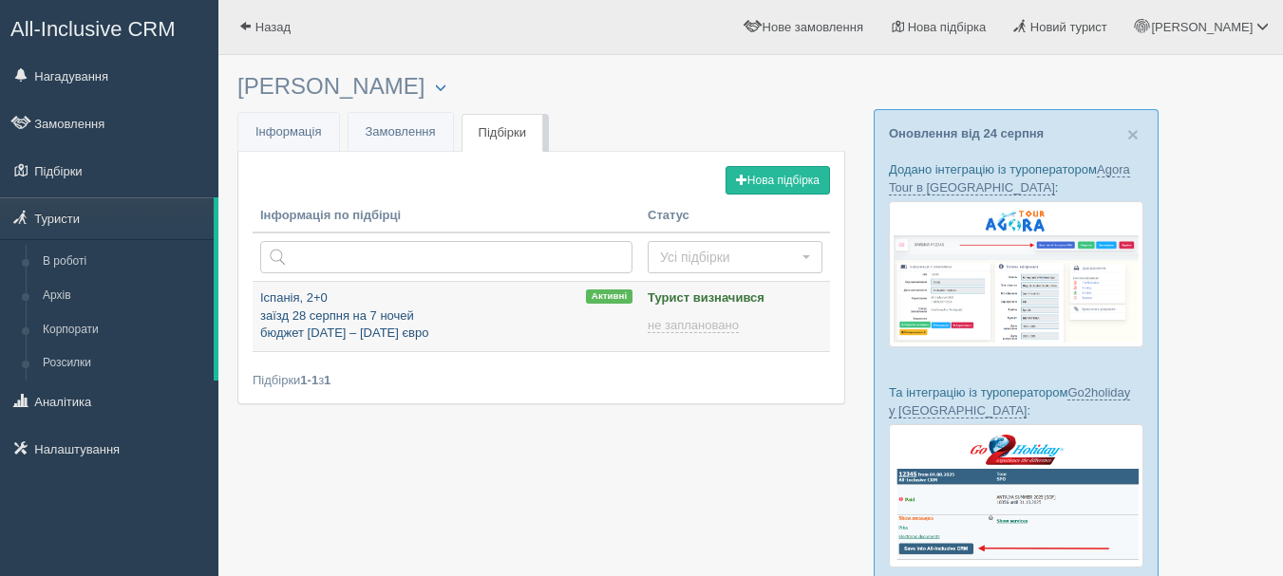
type input "2025-08-27 16:30"
click at [287, 141] on link "Інфо Інформація" at bounding box center [288, 132] width 101 height 39
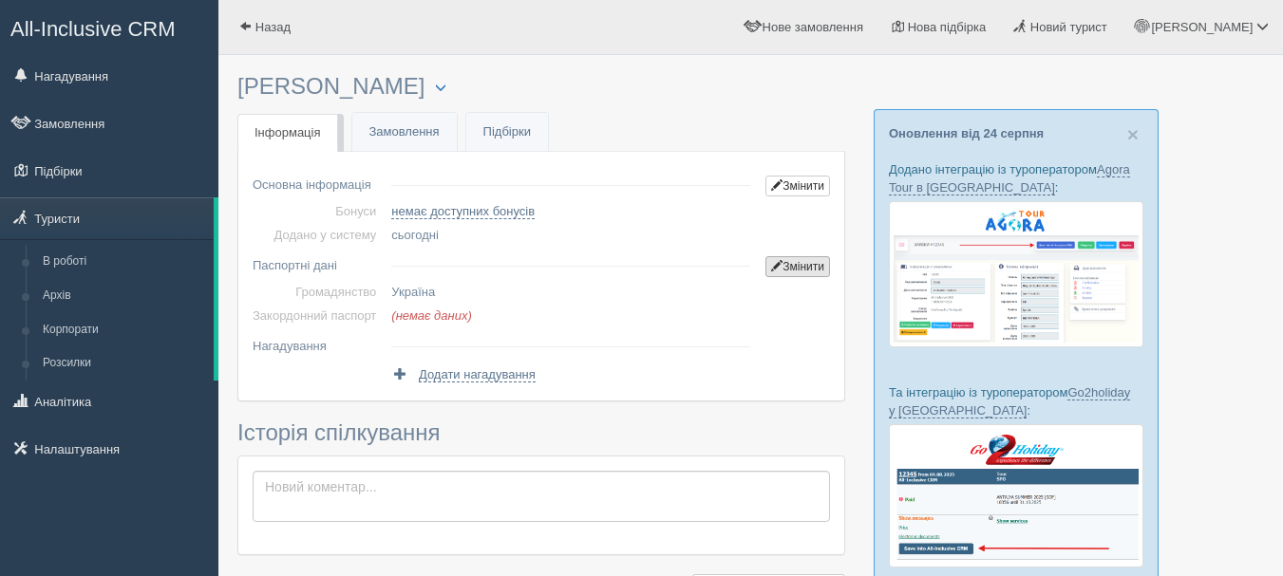
click at [813, 261] on link "Змінити" at bounding box center [797, 266] width 65 height 21
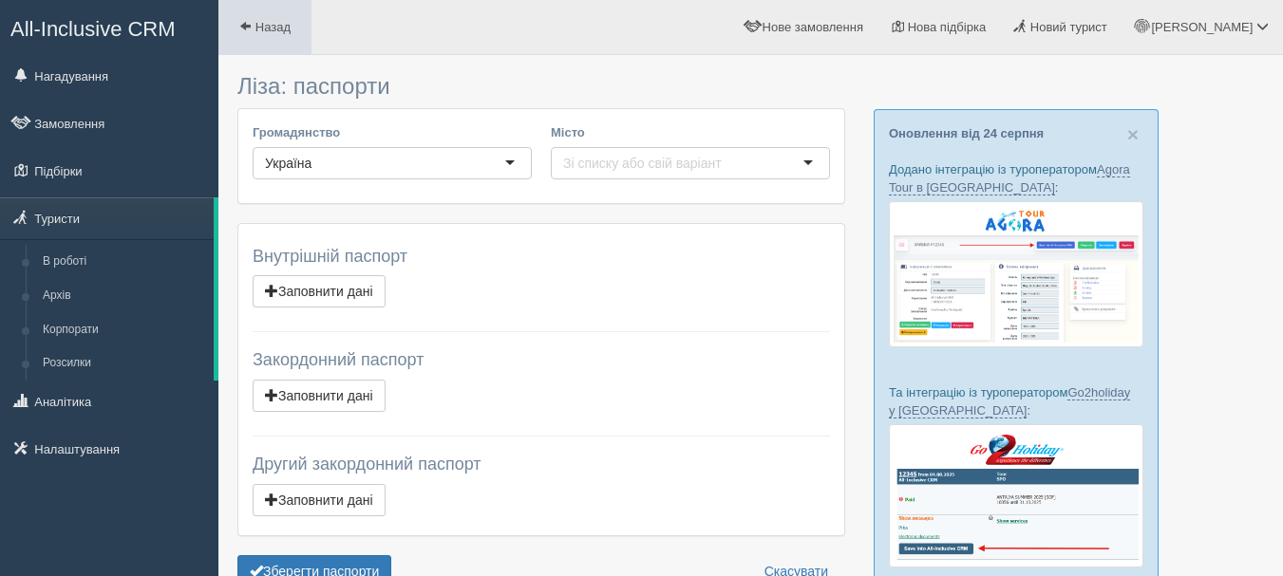
click at [273, 40] on link "Назад" at bounding box center [264, 27] width 93 height 54
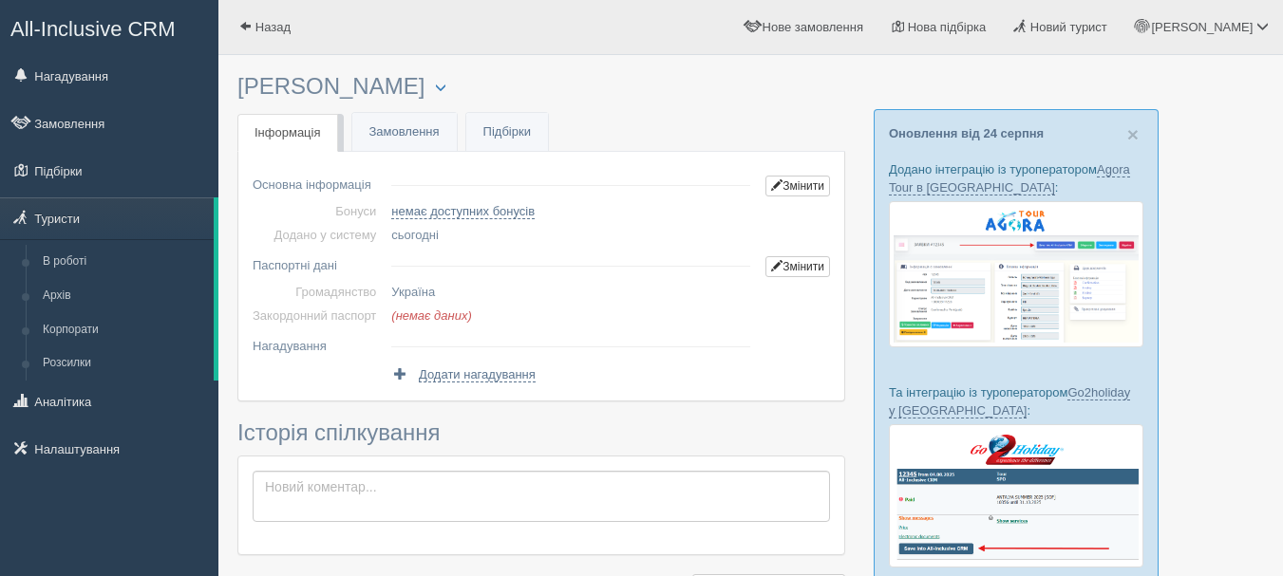
click at [77, 22] on span "All-Inclusive CRM" at bounding box center [92, 29] width 165 height 24
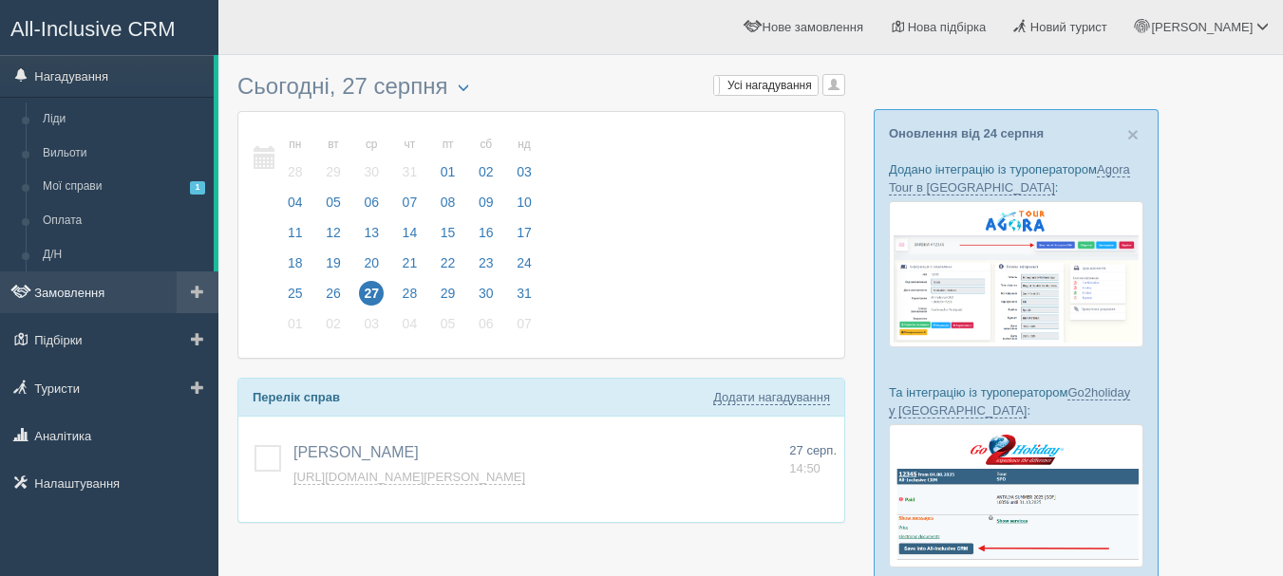
click at [122, 282] on link "Замовлення" at bounding box center [109, 293] width 218 height 42
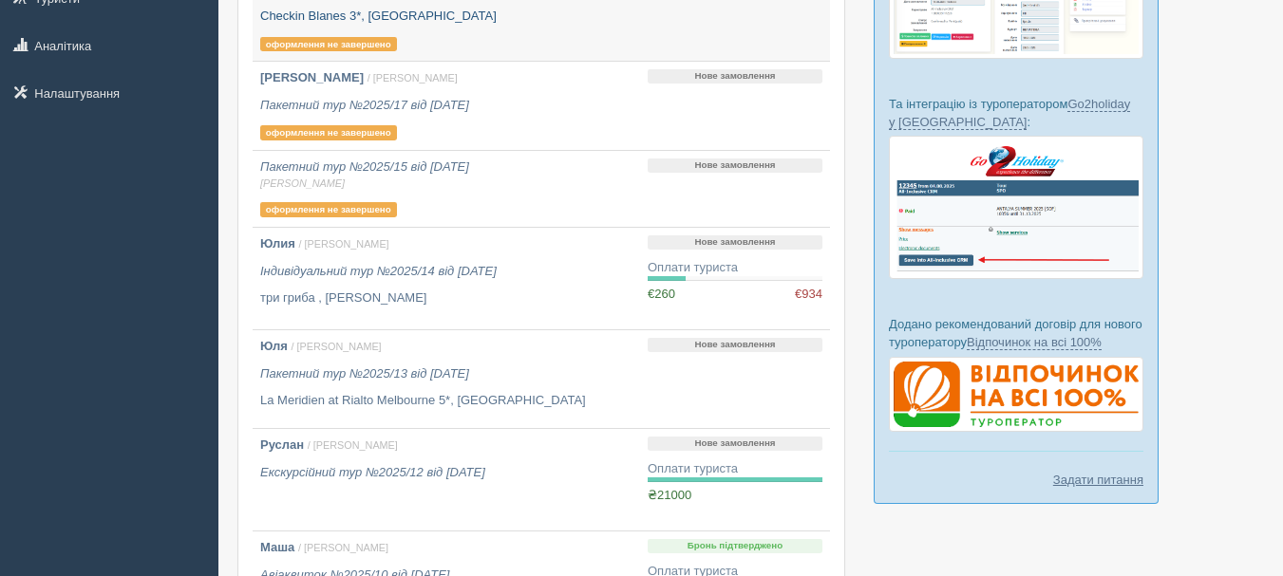
scroll to position [380, 0]
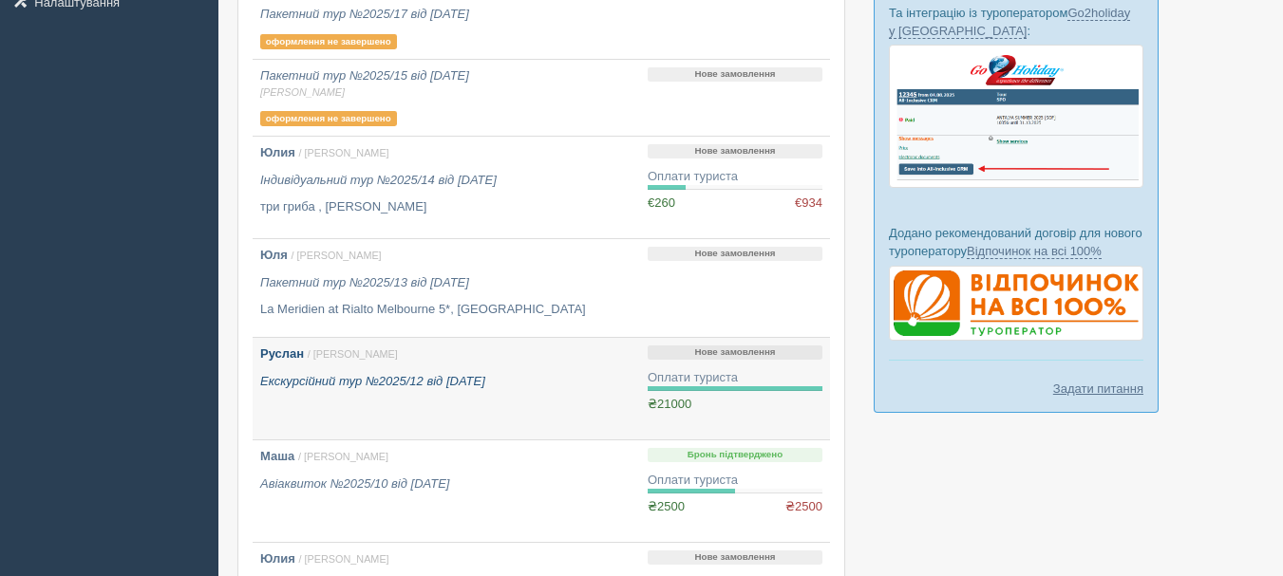
click at [347, 384] on icon "Екскурсійний тур №2025/12 від [DATE]" at bounding box center [372, 381] width 225 height 14
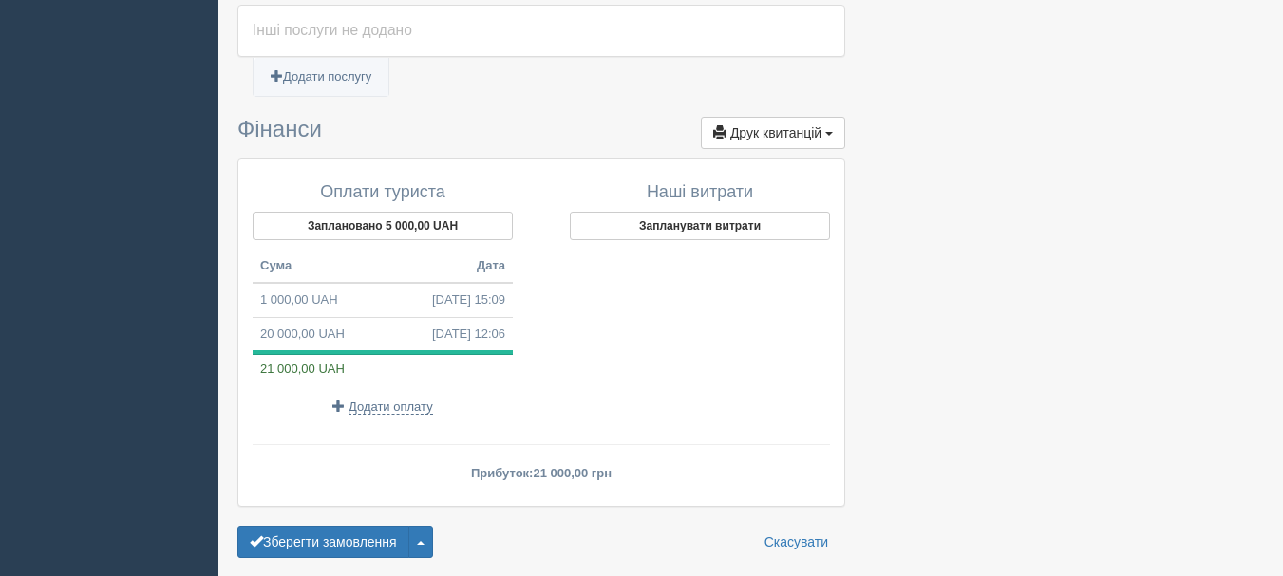
scroll to position [1204, 0]
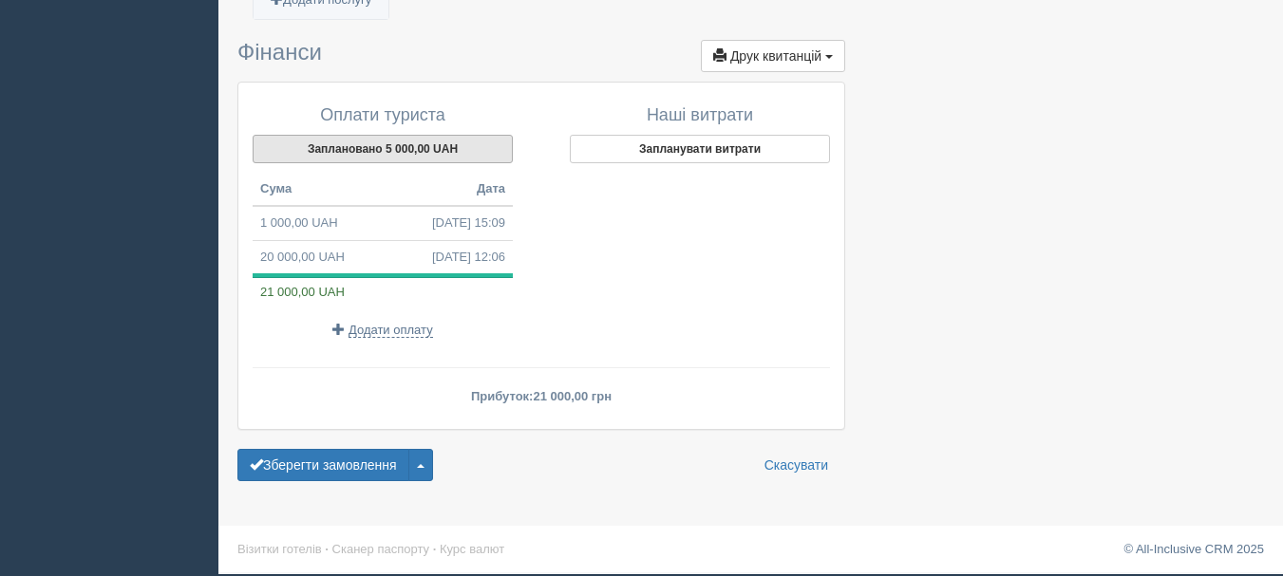
click at [403, 150] on button "Заплановано 5 000,00 UAH" at bounding box center [383, 149] width 260 height 28
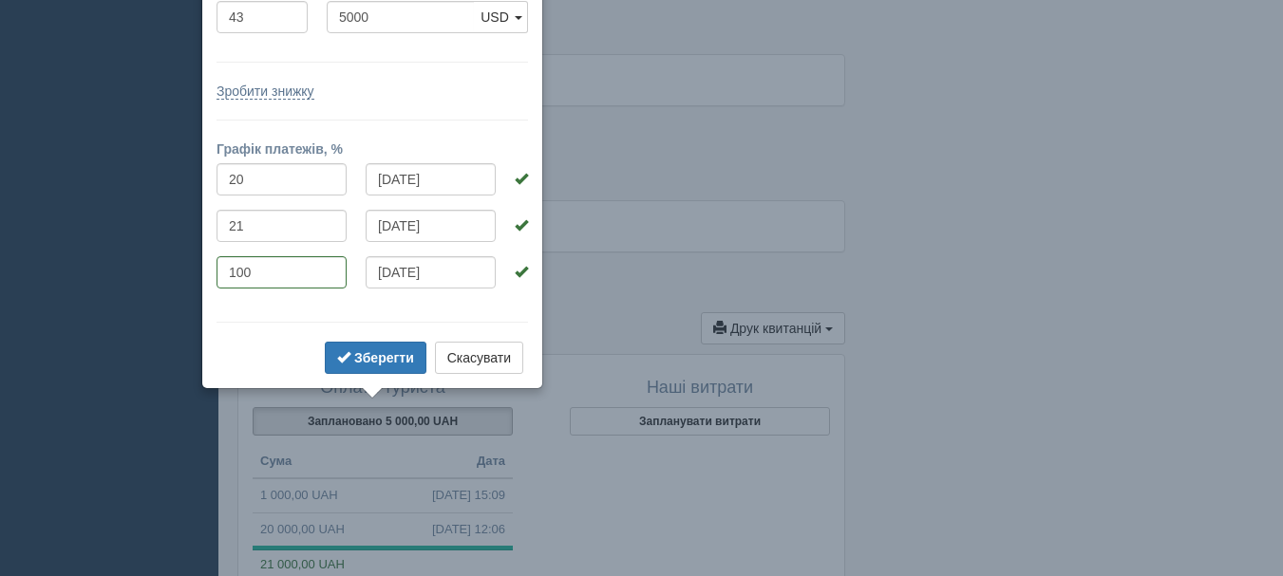
scroll to position [802, 0]
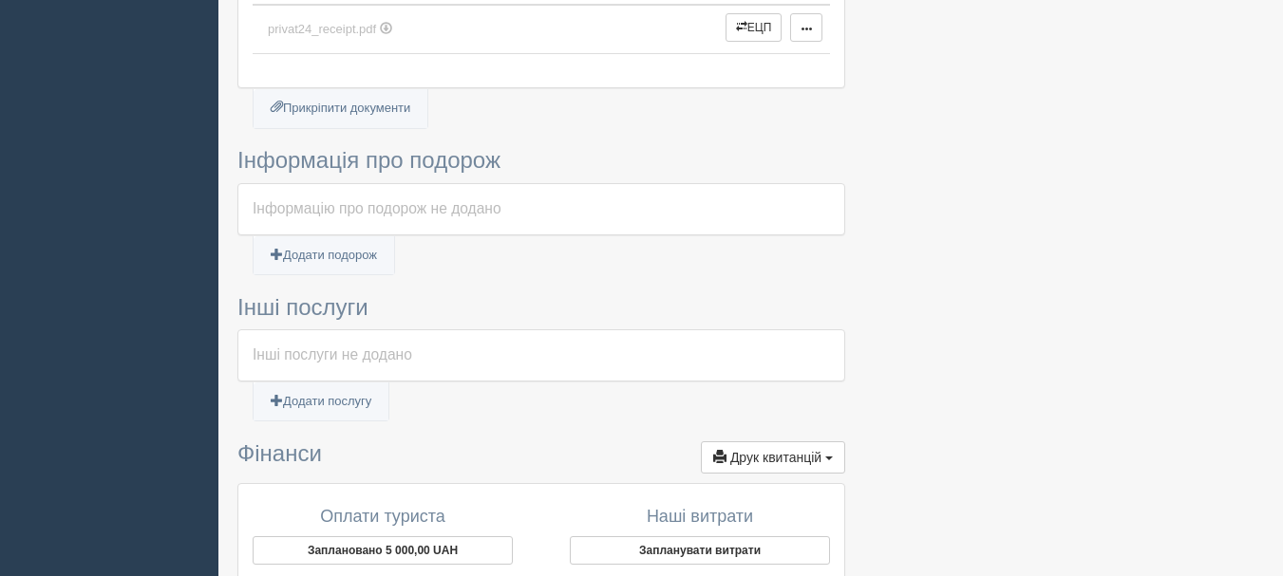
click at [572, 318] on h3 "Інші послуги" at bounding box center [541, 307] width 608 height 25
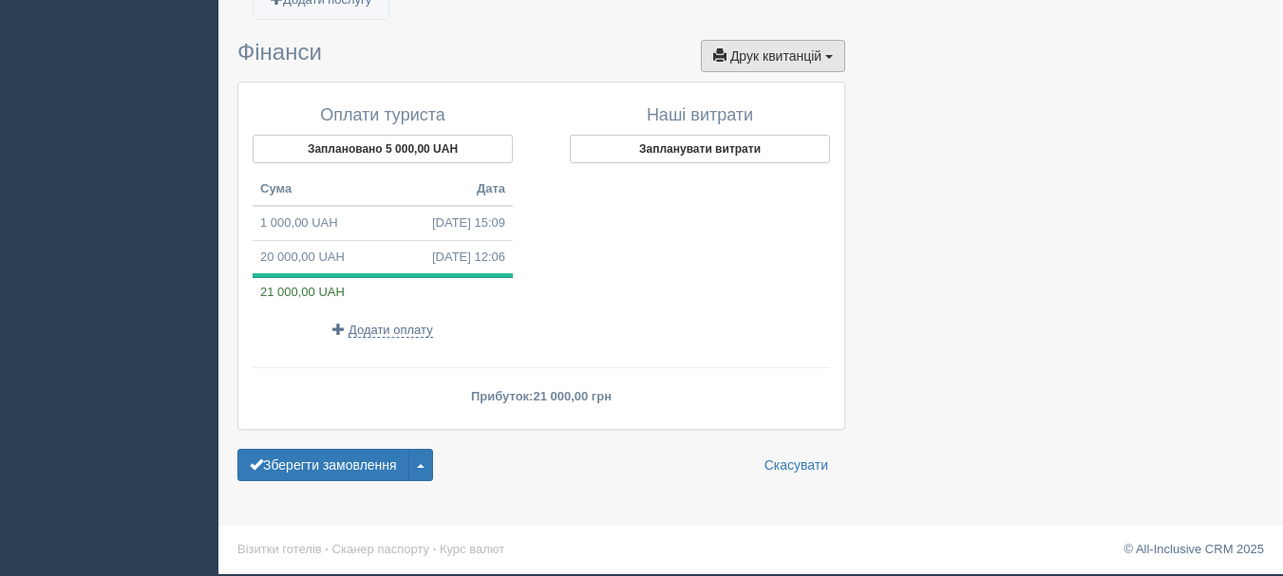
click at [778, 55] on span "Друк квитанцій" at bounding box center [775, 55] width 91 height 15
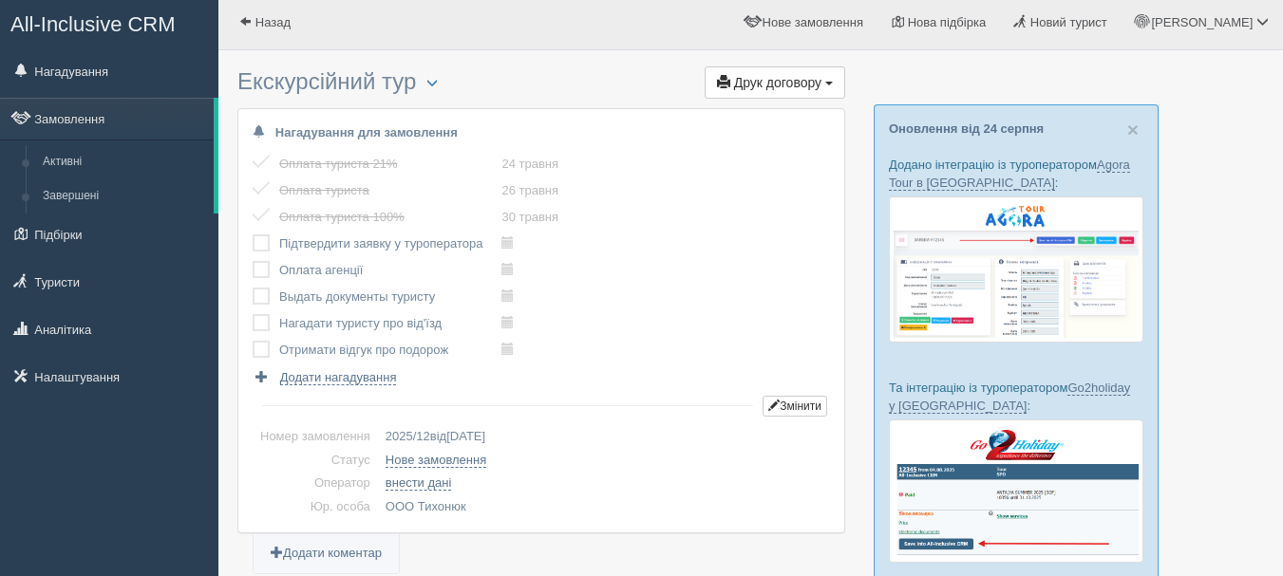
scroll to position [0, 0]
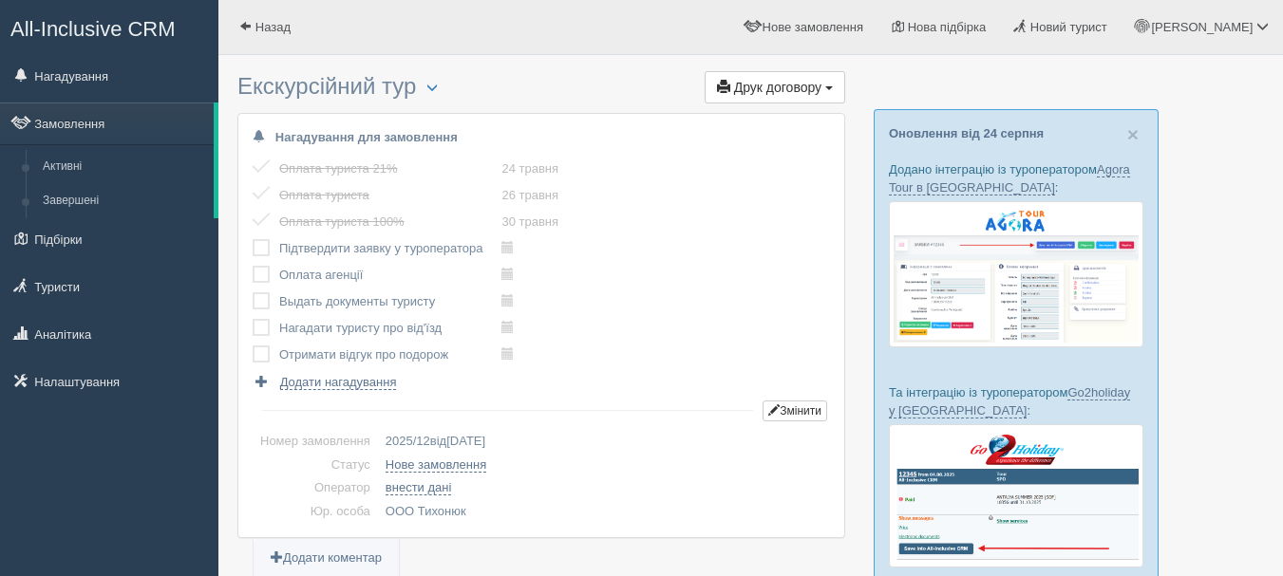
click at [166, 25] on span "All-Inclusive CRM" at bounding box center [92, 29] width 165 height 24
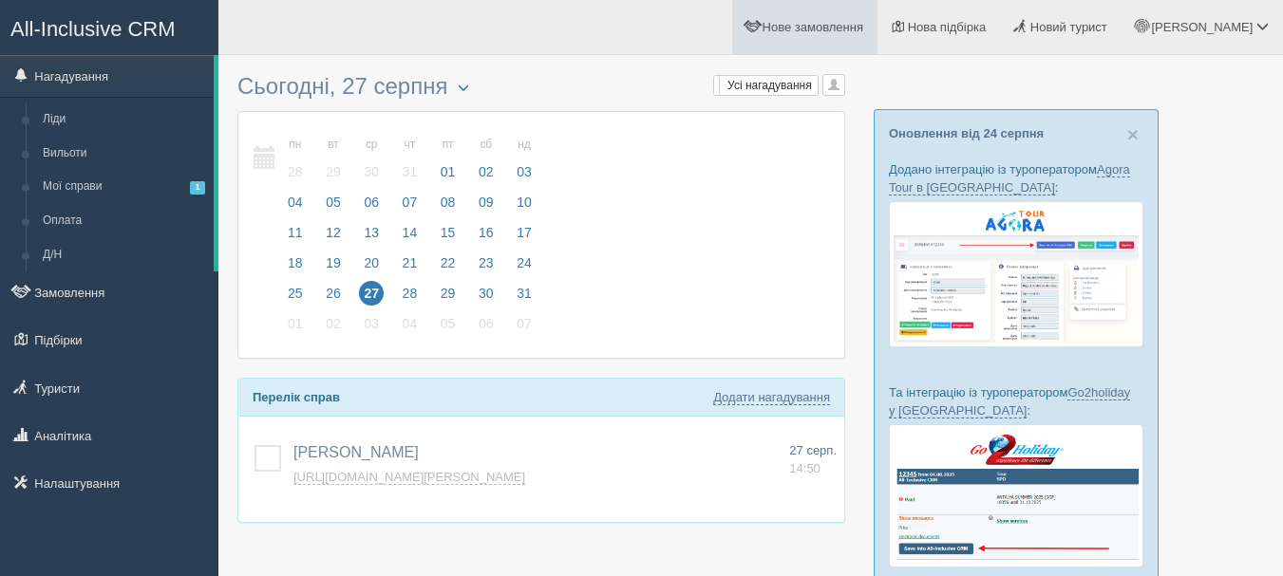
click at [759, 25] on span at bounding box center [752, 26] width 12 height 12
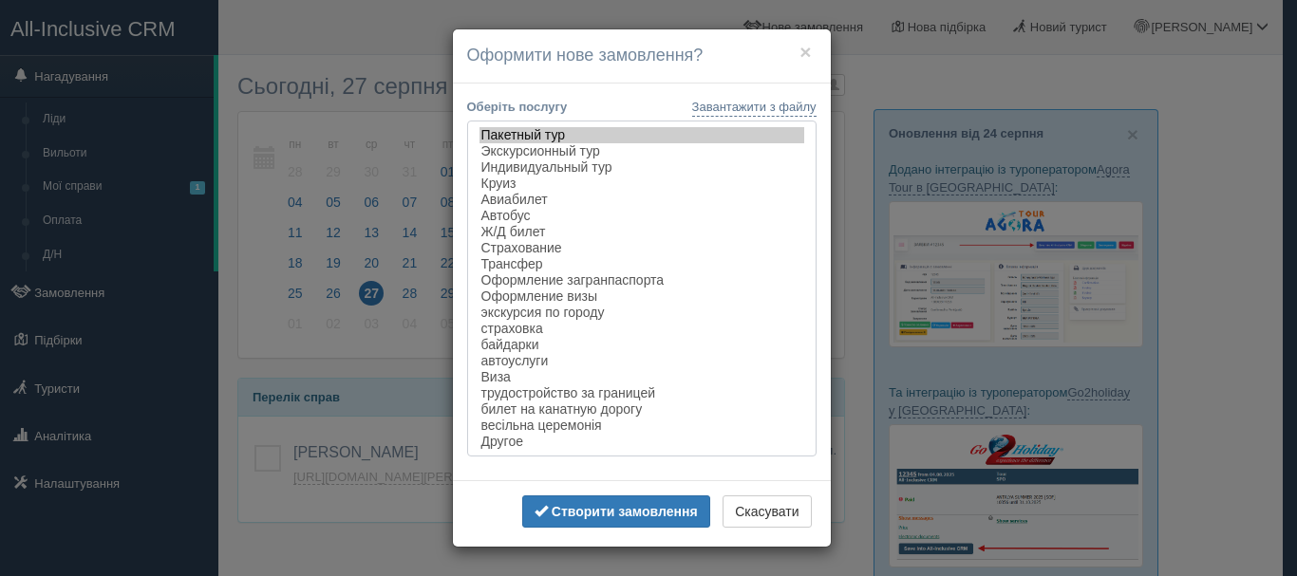
click at [537, 129] on option "Пакетный тур" at bounding box center [641, 135] width 325 height 16
click at [609, 508] on b "Створити замовлення" at bounding box center [625, 511] width 146 height 15
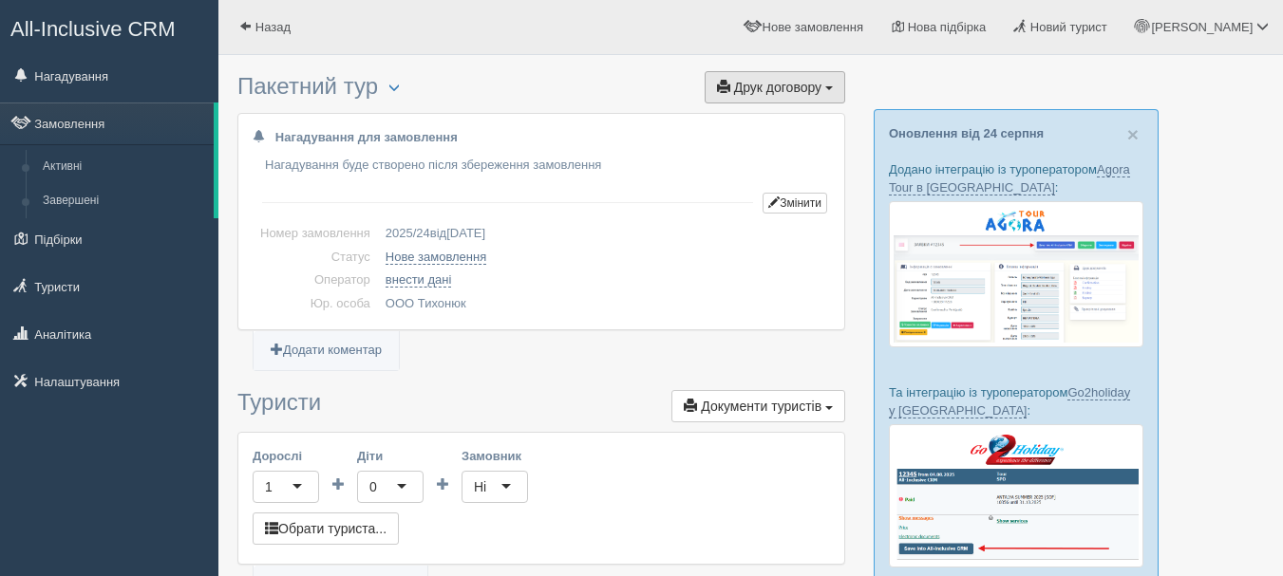
click at [792, 84] on span "Друк договору" at bounding box center [777, 87] width 87 height 15
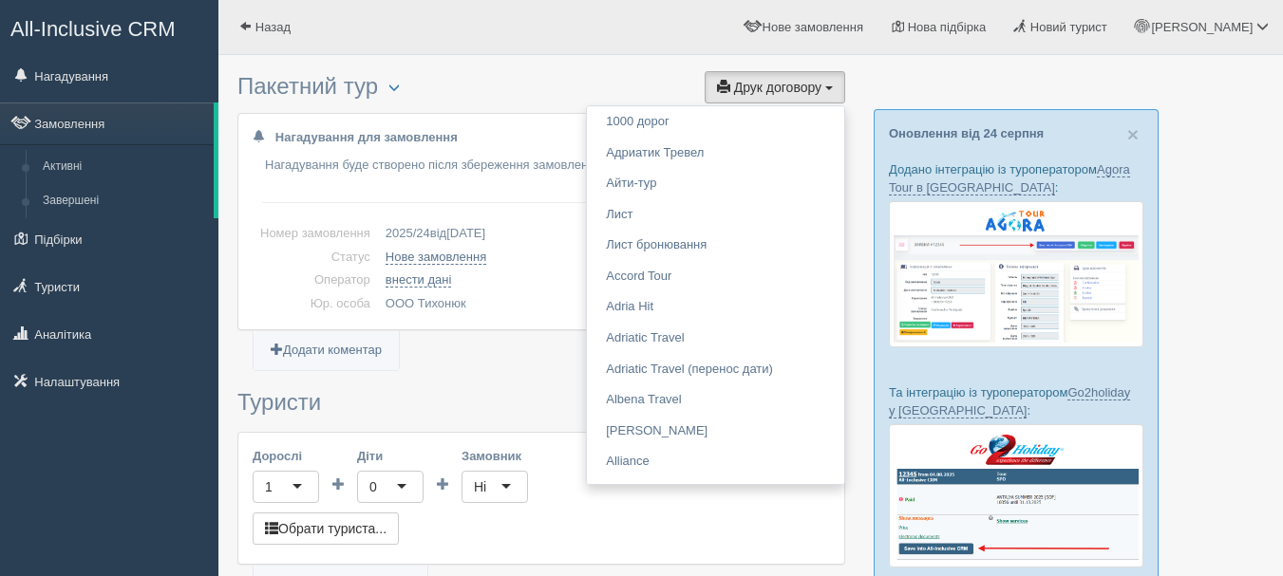
click at [621, 88] on h3 "Пакетний тур Менеджер: Anna Тихонюк Змінити тип Створити копію Об'єднати догово…" at bounding box center [541, 88] width 608 height 29
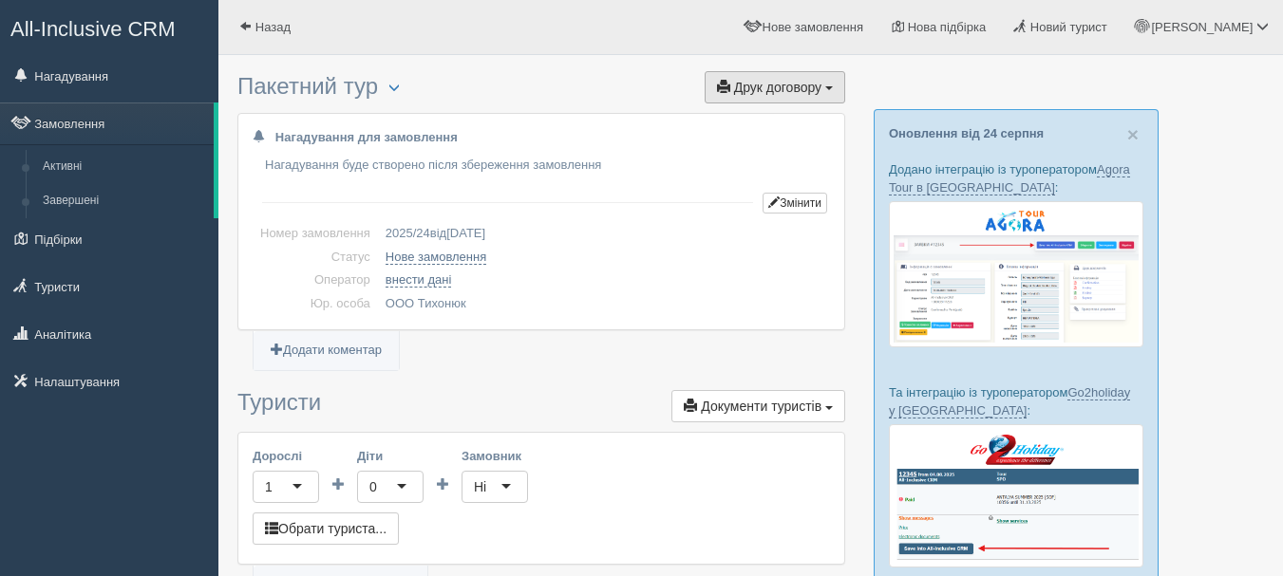
click at [775, 99] on button "Друк договору Друк" at bounding box center [774, 87] width 141 height 32
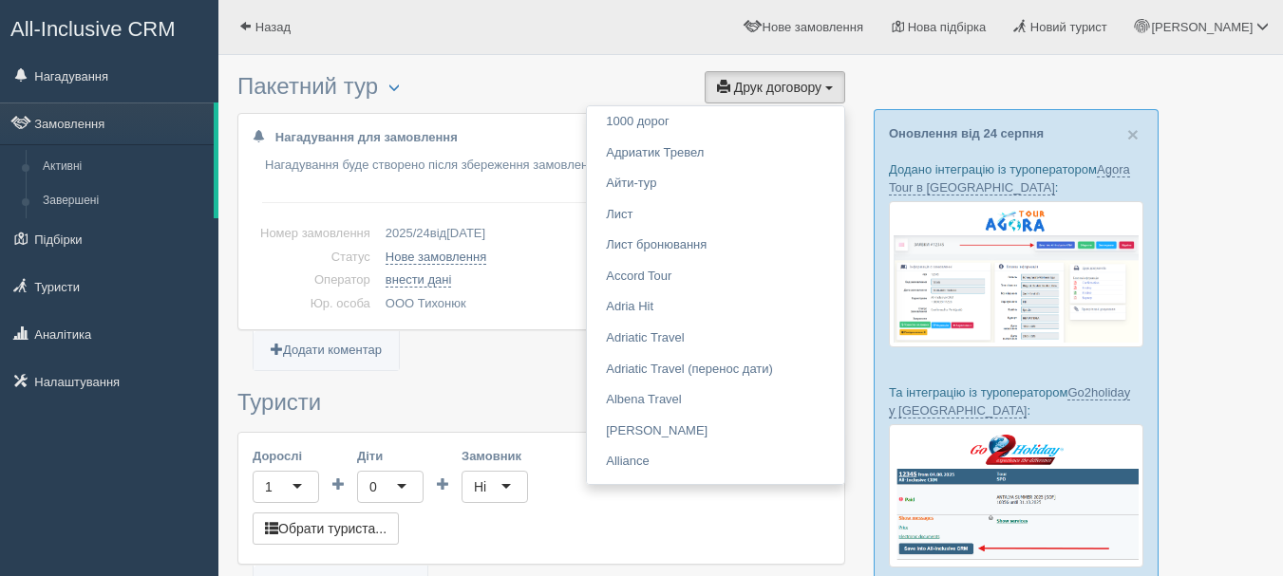
click at [649, 84] on h3 "Пакетний тур Менеджер: Anna Тихонюк Змінити тип Створити копію Об'єднати догово…" at bounding box center [541, 88] width 608 height 29
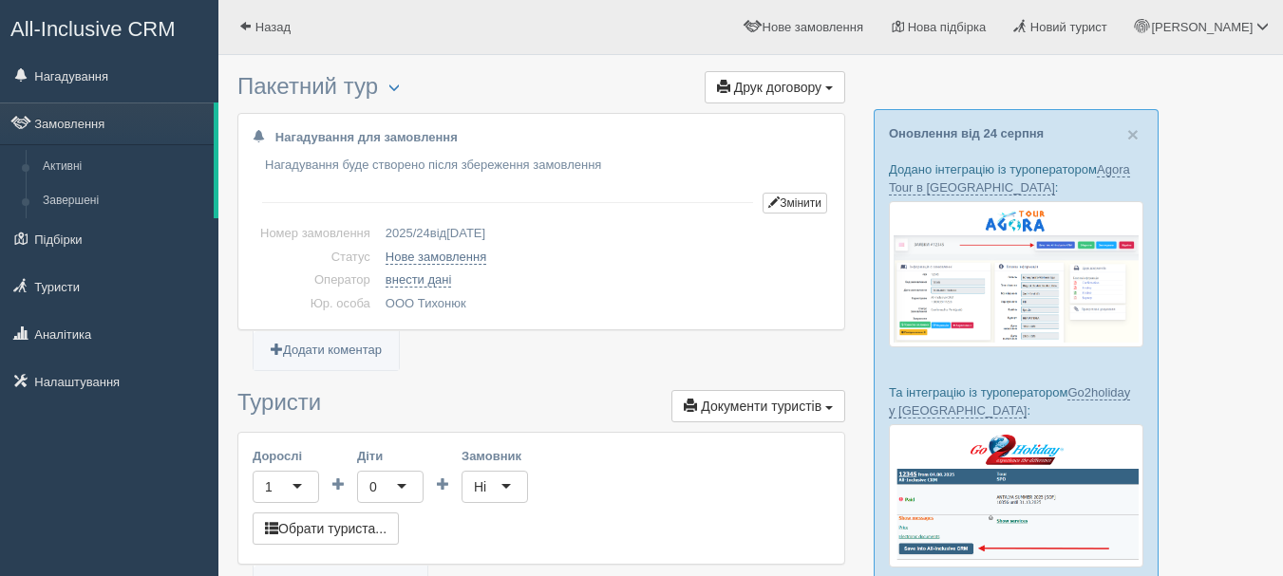
click at [160, 21] on span "All-Inclusive CRM" at bounding box center [92, 29] width 165 height 24
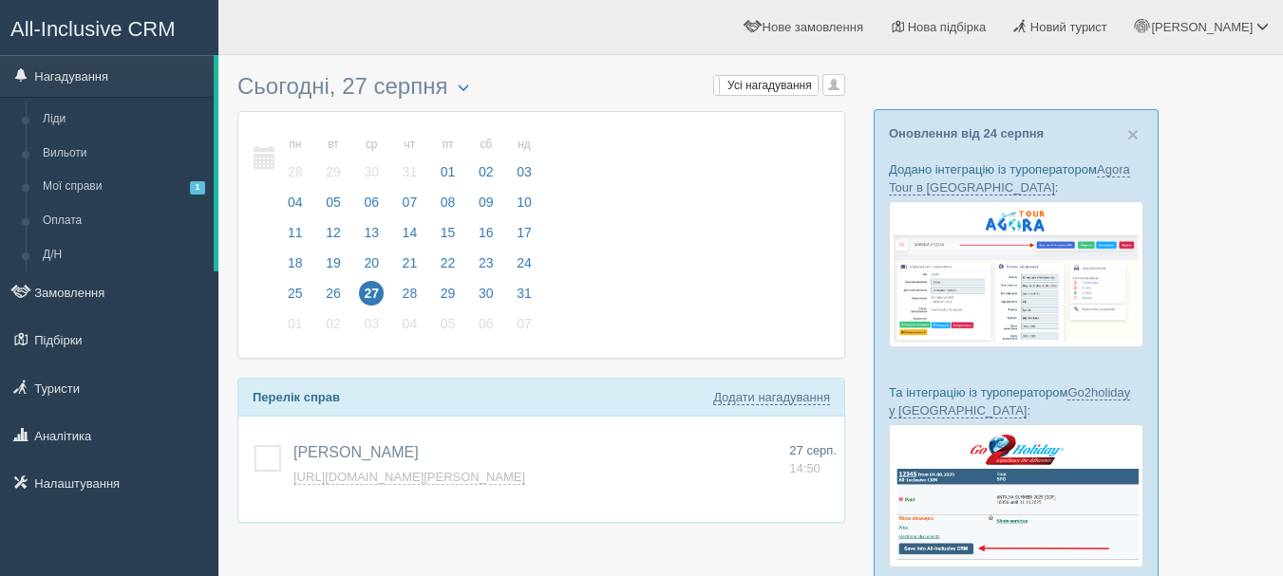
click at [1094, 387] on p "Та інтеграцію із туроператором Go2holiday у [GEOGRAPHIC_DATA] :" at bounding box center [1016, 402] width 254 height 36
click at [643, 429] on div "[PERSON_NAME] Додати інше Нагадування додано Нагадування оновлено [URL][DOMAIN_…" at bounding box center [541, 469] width 606 height 105
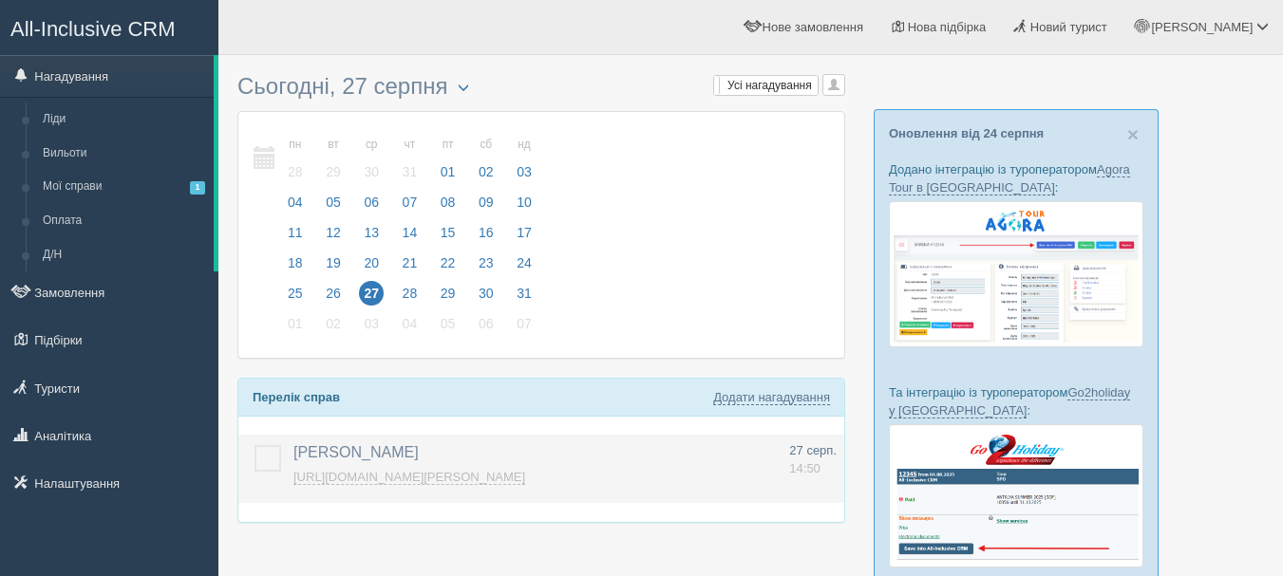
click at [318, 470] on link "[URL][DOMAIN_NAME][PERSON_NAME]" at bounding box center [409, 477] width 232 height 15
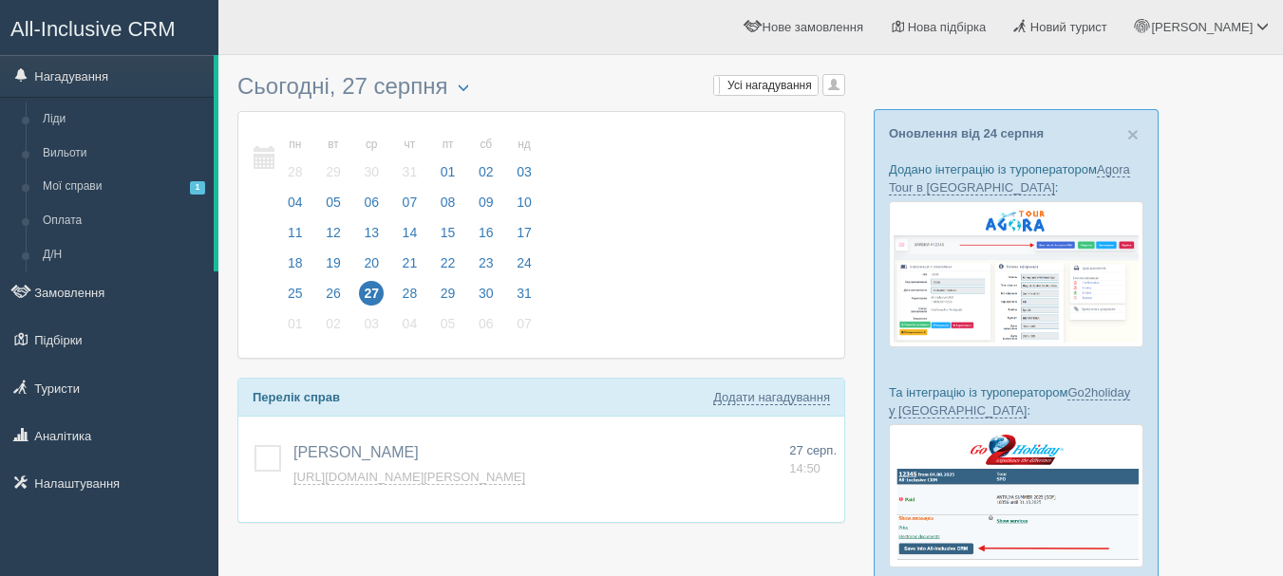
click at [152, 21] on span "All-Inclusive CRM" at bounding box center [92, 29] width 165 height 24
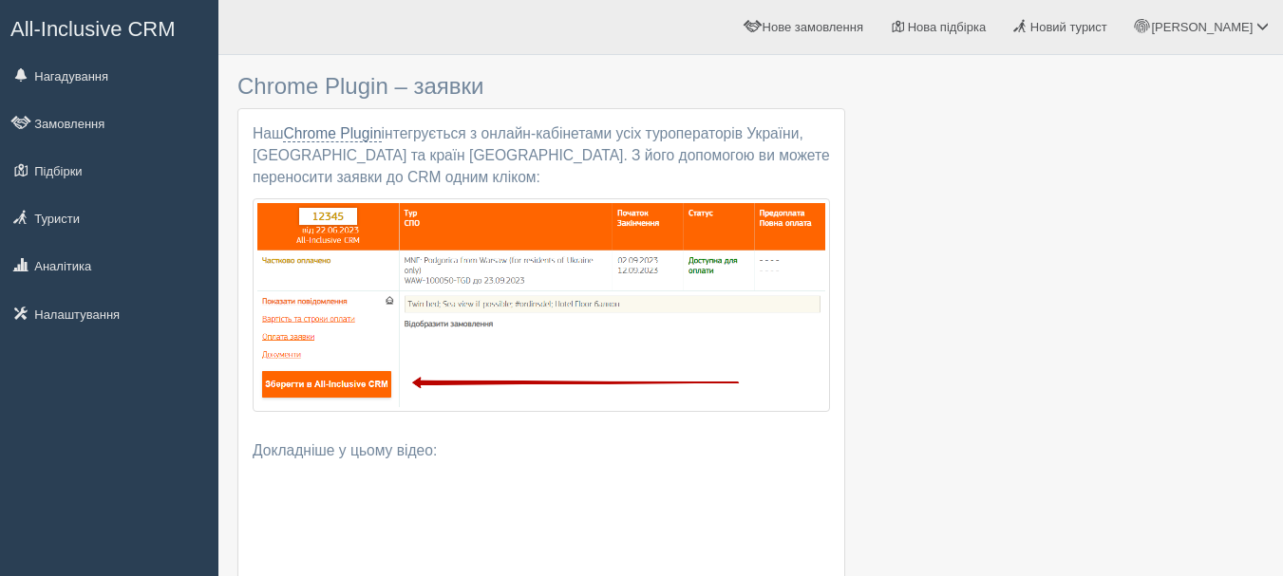
click at [88, 13] on link "All-Inclusive CRM" at bounding box center [109, 27] width 216 height 52
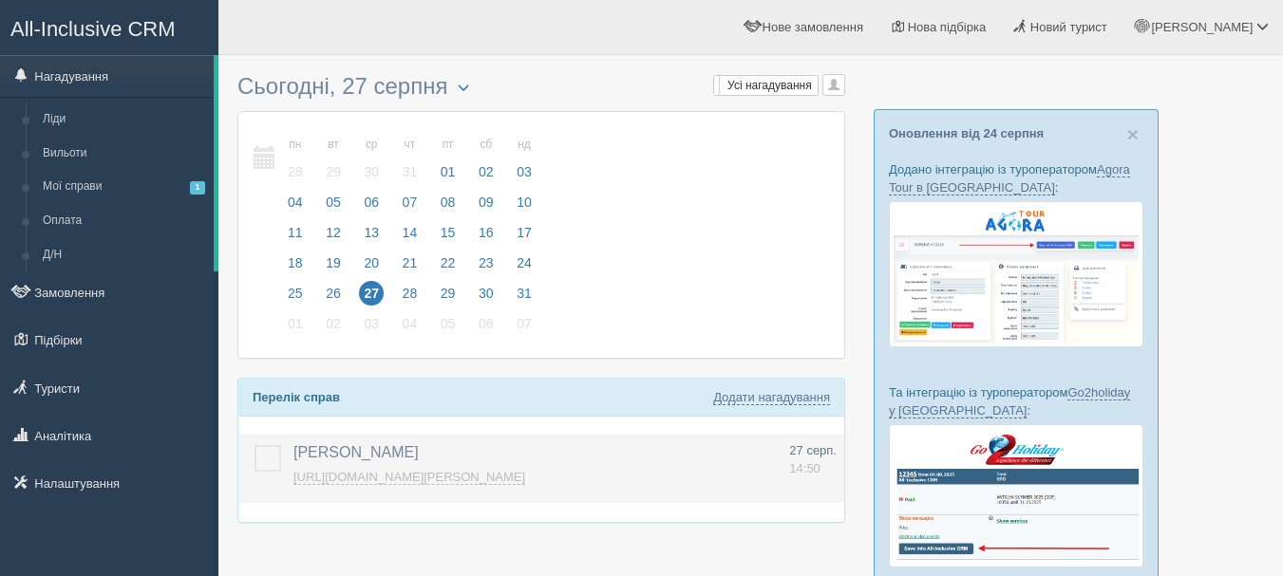
click at [254, 445] on label at bounding box center [254, 445] width 0 height 0
click at [0, 0] on input "checkbox" at bounding box center [0, 0] width 0 height 0
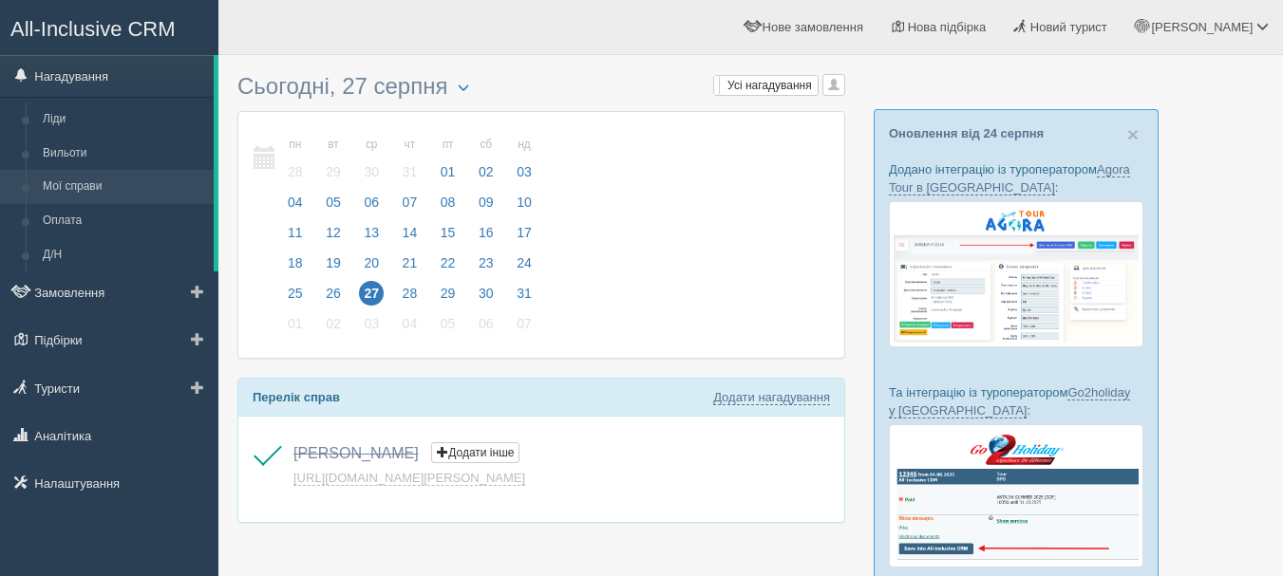
click at [112, 195] on link "Мої справи" at bounding box center [123, 187] width 179 height 34
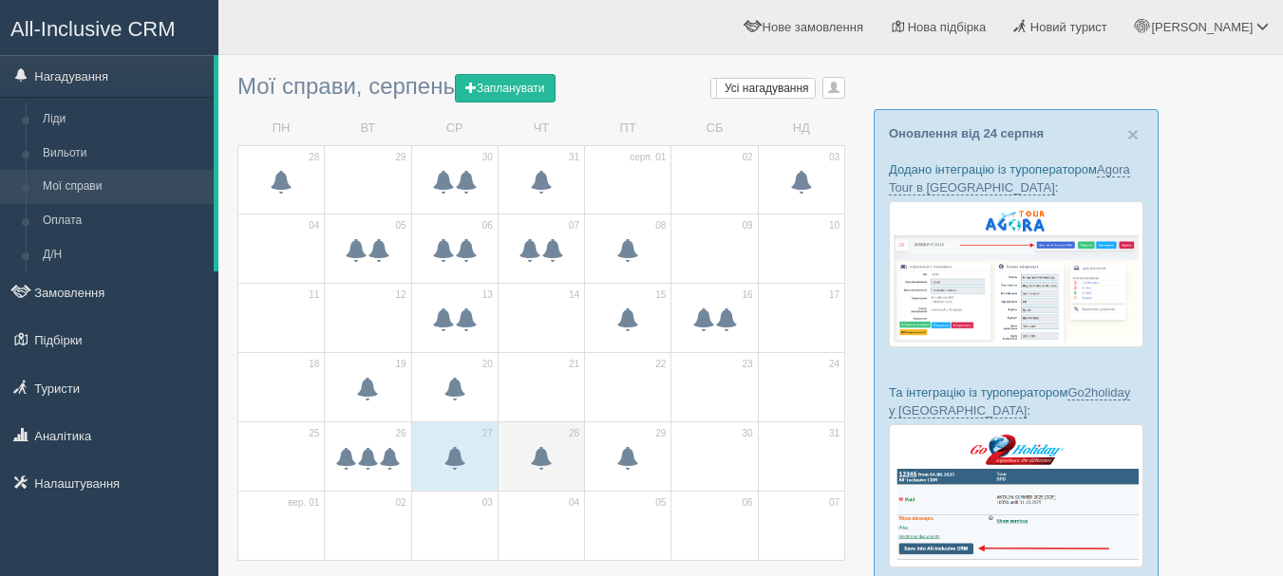
click at [526, 466] on span at bounding box center [541, 461] width 66 height 32
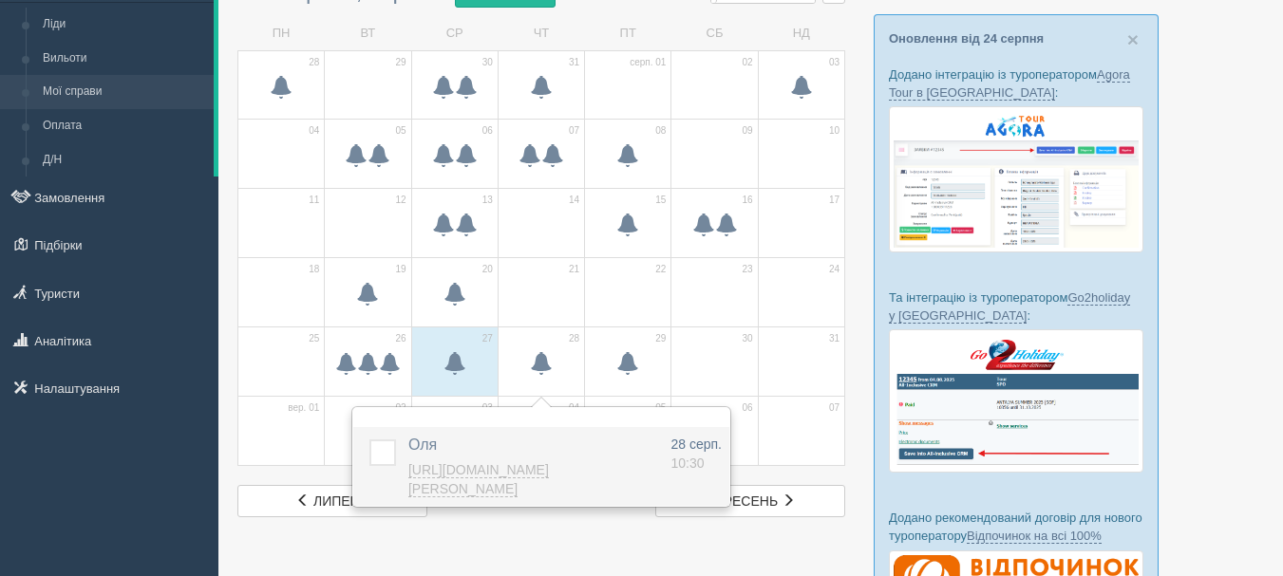
click at [488, 477] on link "[URL][DOMAIN_NAME][PERSON_NAME]" at bounding box center [478, 479] width 141 height 35
